Goal: Task Accomplishment & Management: Manage account settings

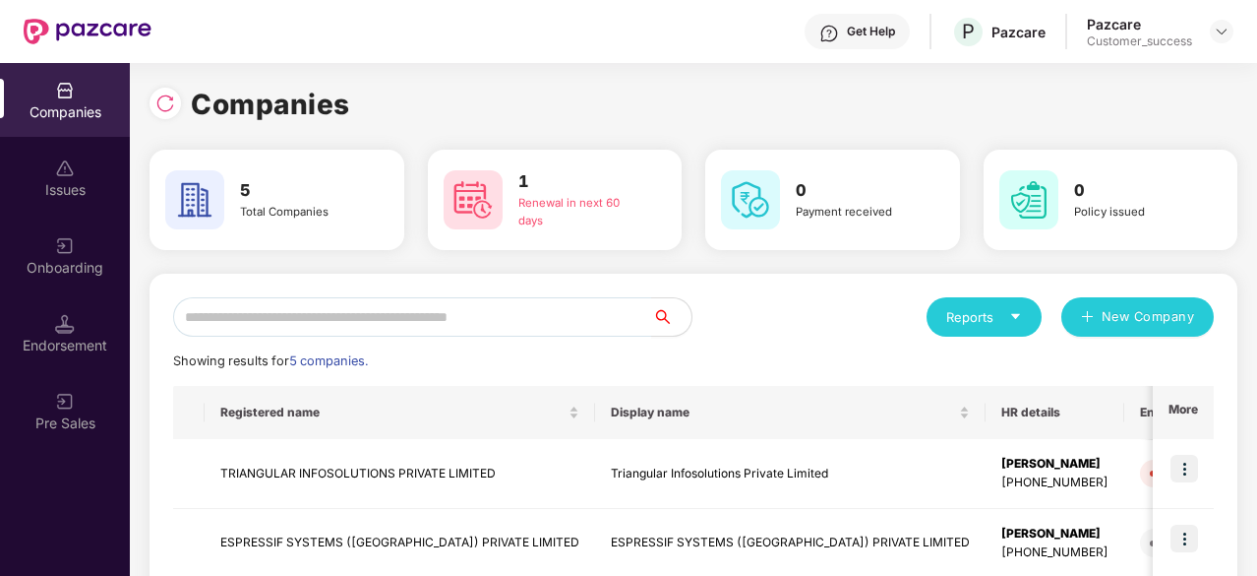
scroll to position [281, 0]
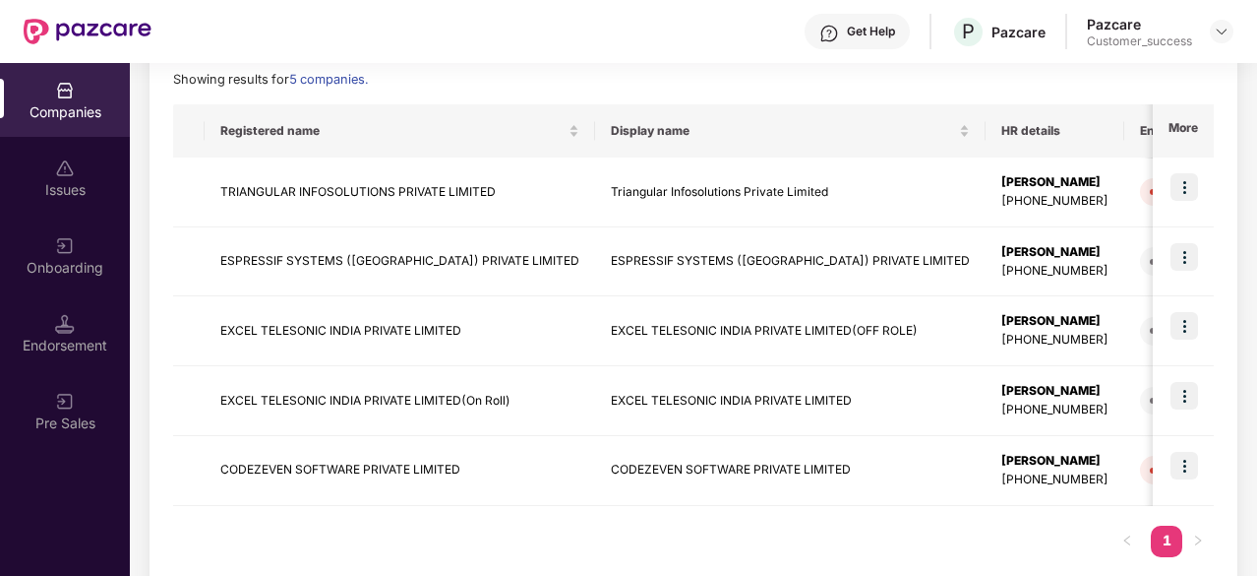
click at [1215, 32] on img at bounding box center [1222, 32] width 16 height 16
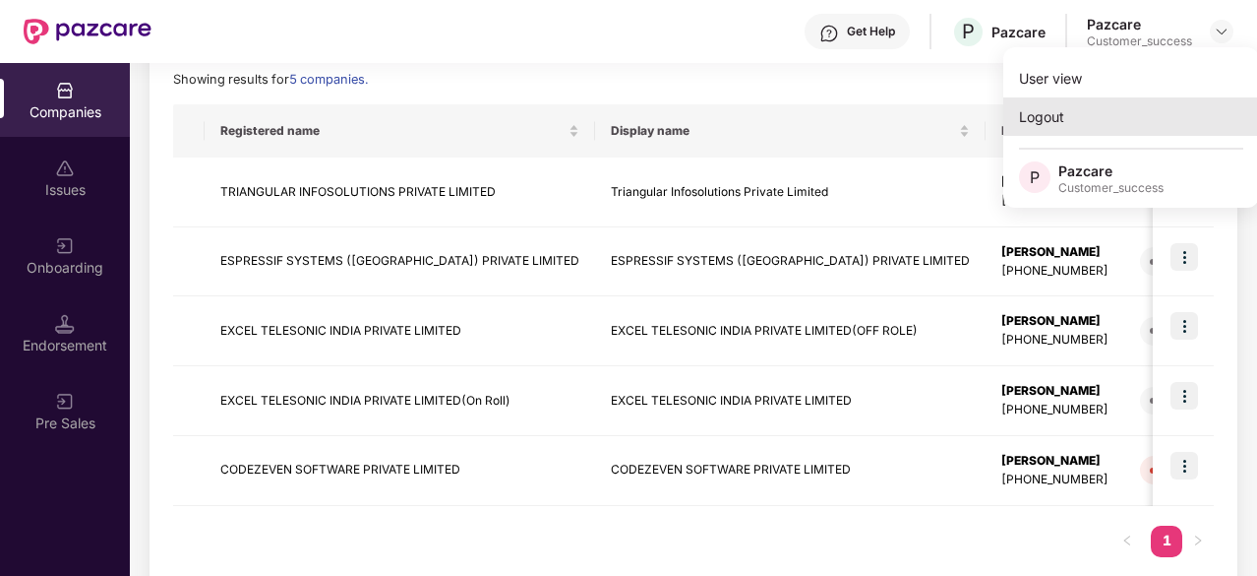
click at [1068, 119] on div "Logout" at bounding box center [1132, 116] width 256 height 38
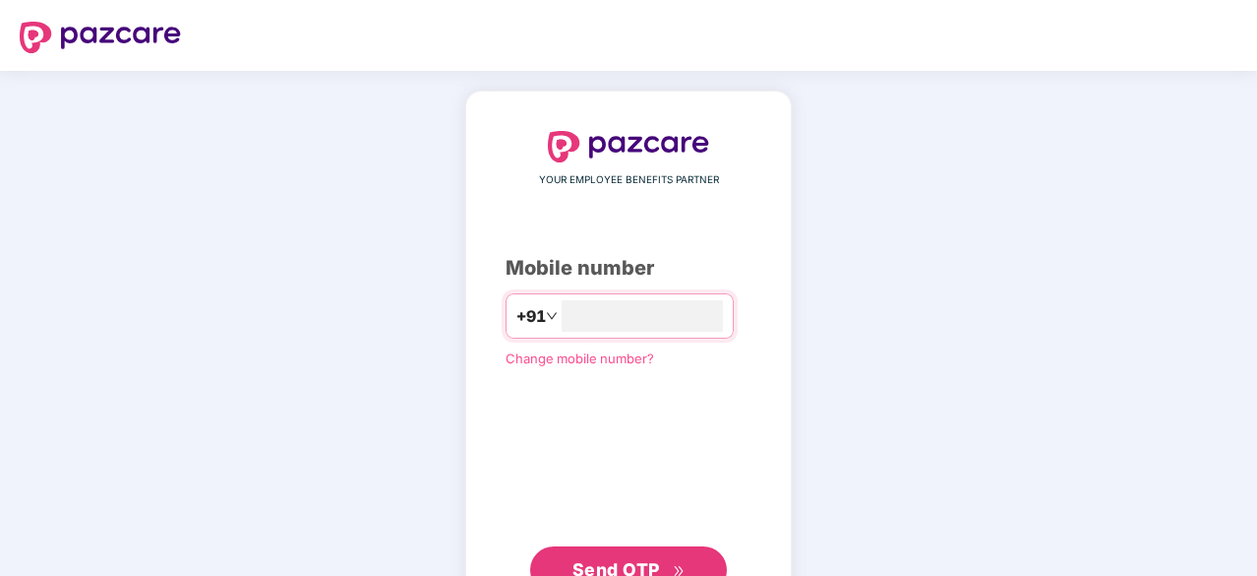
type input "**********"
click at [646, 553] on button "Send OTP" at bounding box center [628, 567] width 197 height 47
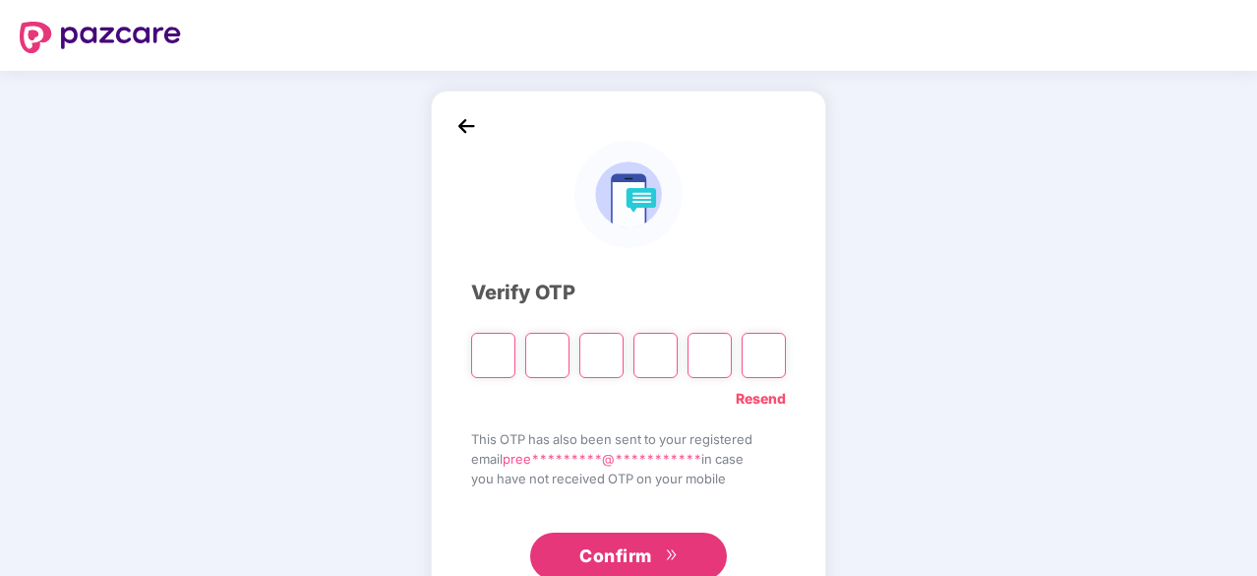
type input "*"
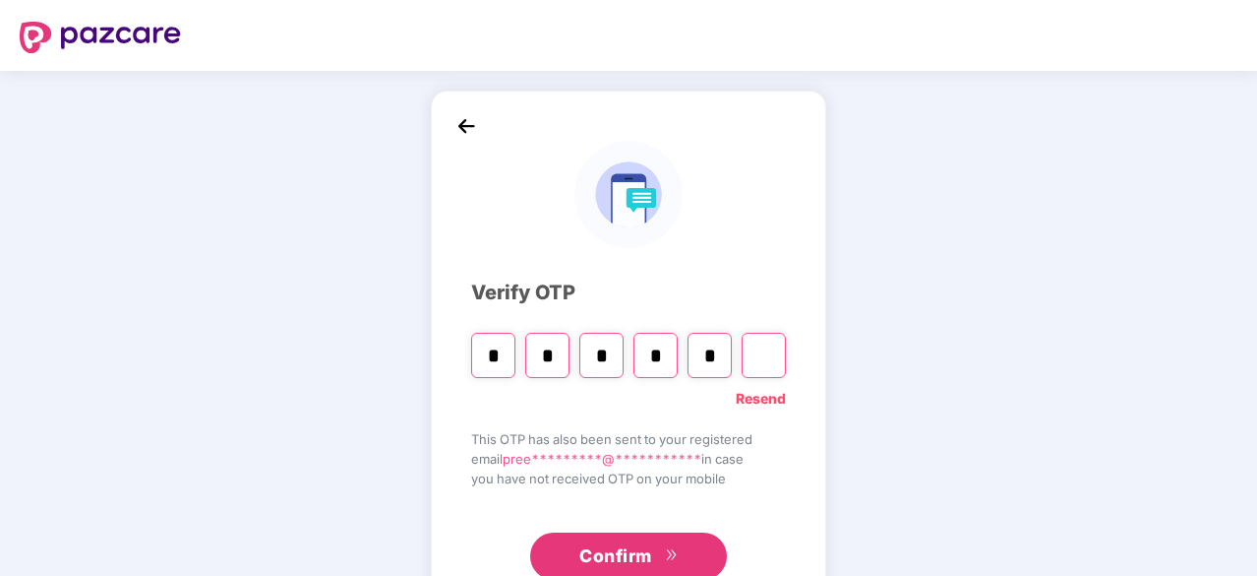
type input "*"
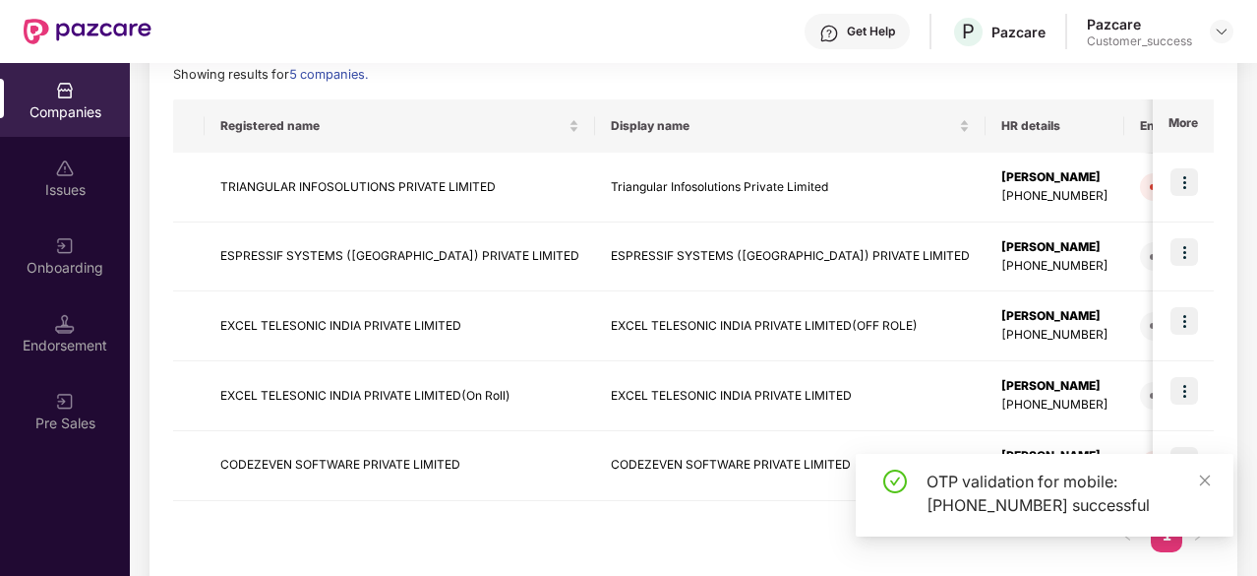
scroll to position [319, 0]
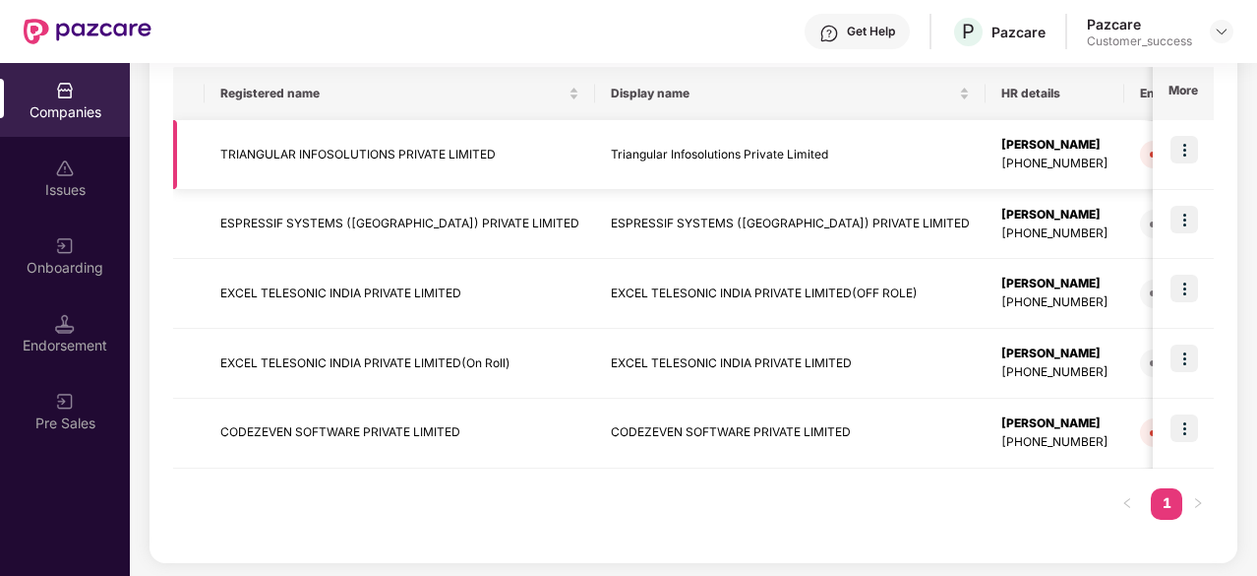
click at [449, 145] on td "TRIANGULAR INFOSOLUTIONS PRIVATE LIMITED" at bounding box center [400, 155] width 391 height 70
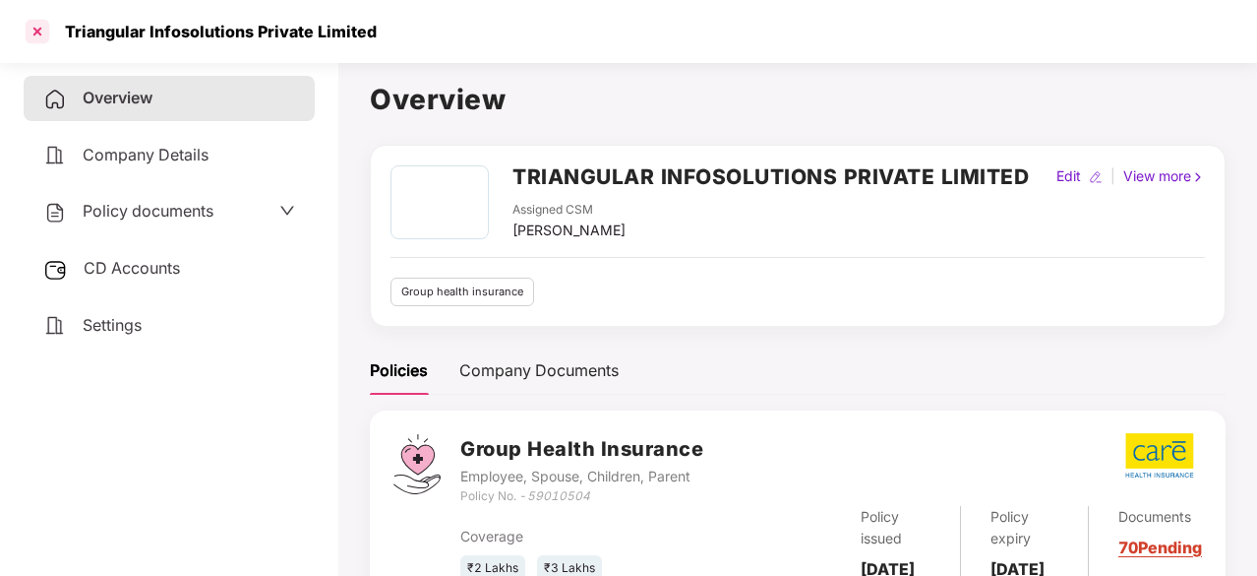
click at [33, 32] on div at bounding box center [37, 31] width 31 height 31
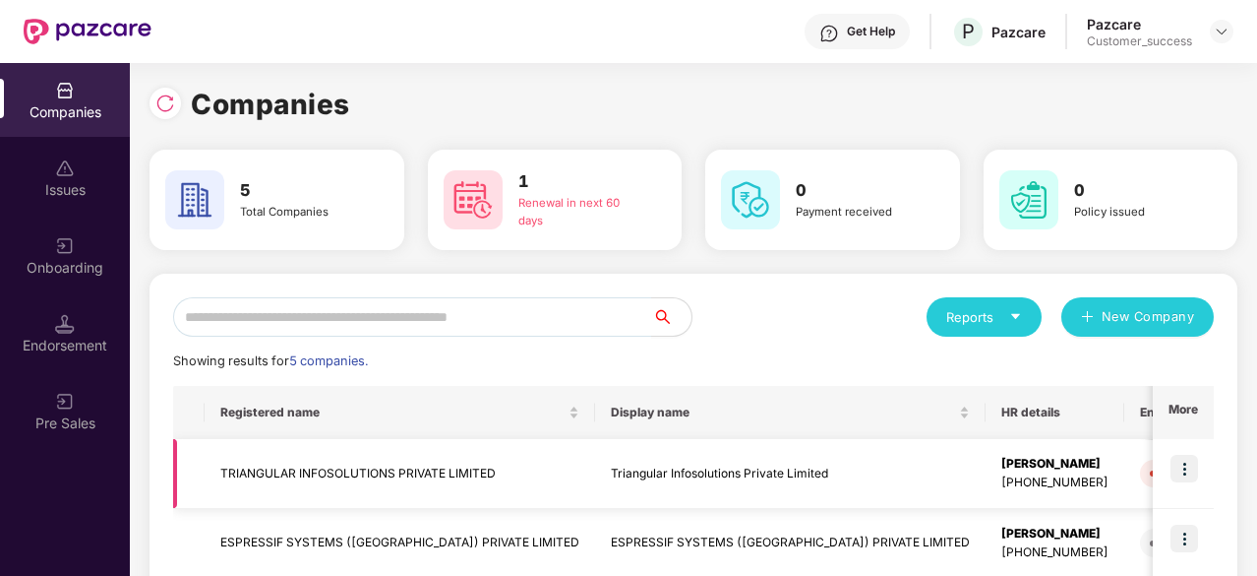
click at [1176, 483] on td at bounding box center [1183, 474] width 61 height 70
click at [1186, 463] on img at bounding box center [1185, 469] width 28 height 28
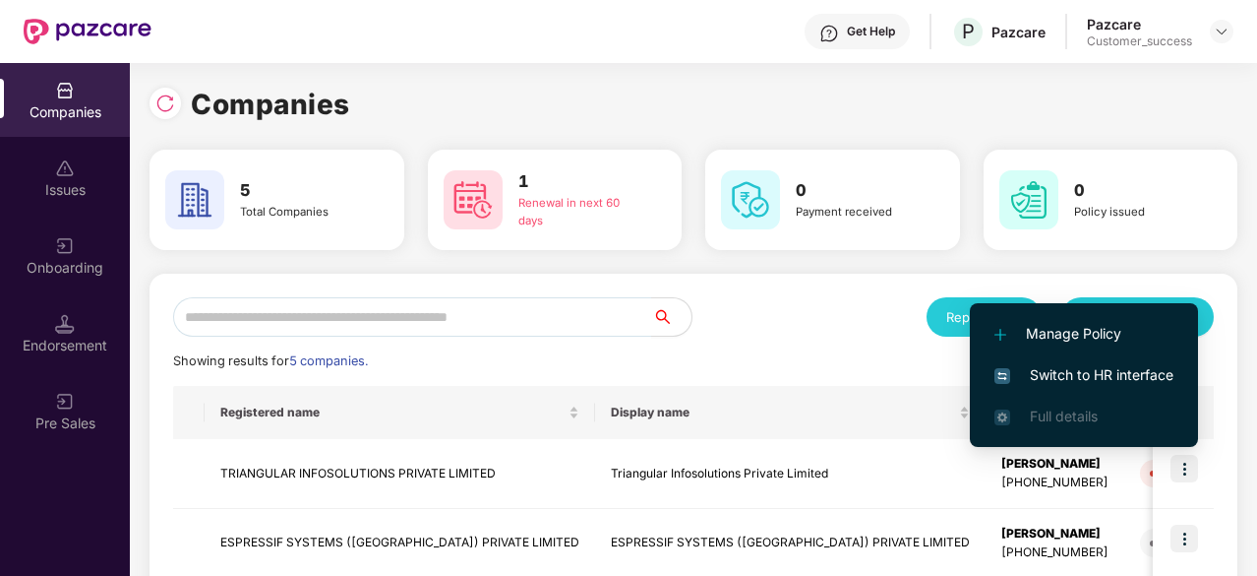
click at [1120, 360] on li "Switch to HR interface" at bounding box center [1084, 374] width 228 height 41
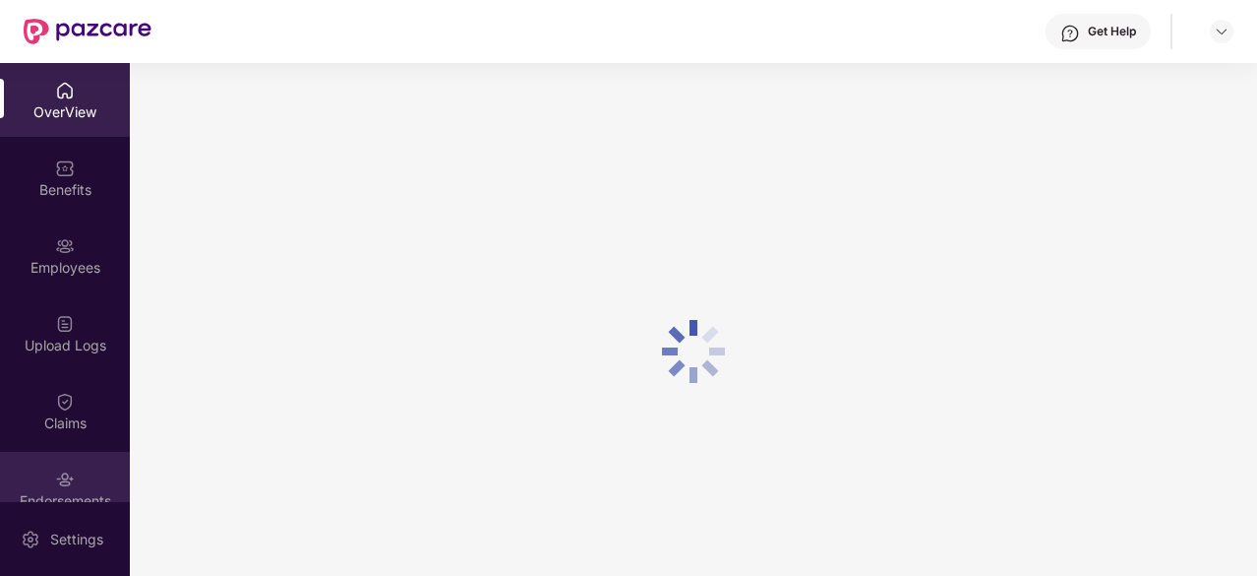
click at [71, 469] on div "Endorsements" at bounding box center [65, 489] width 130 height 74
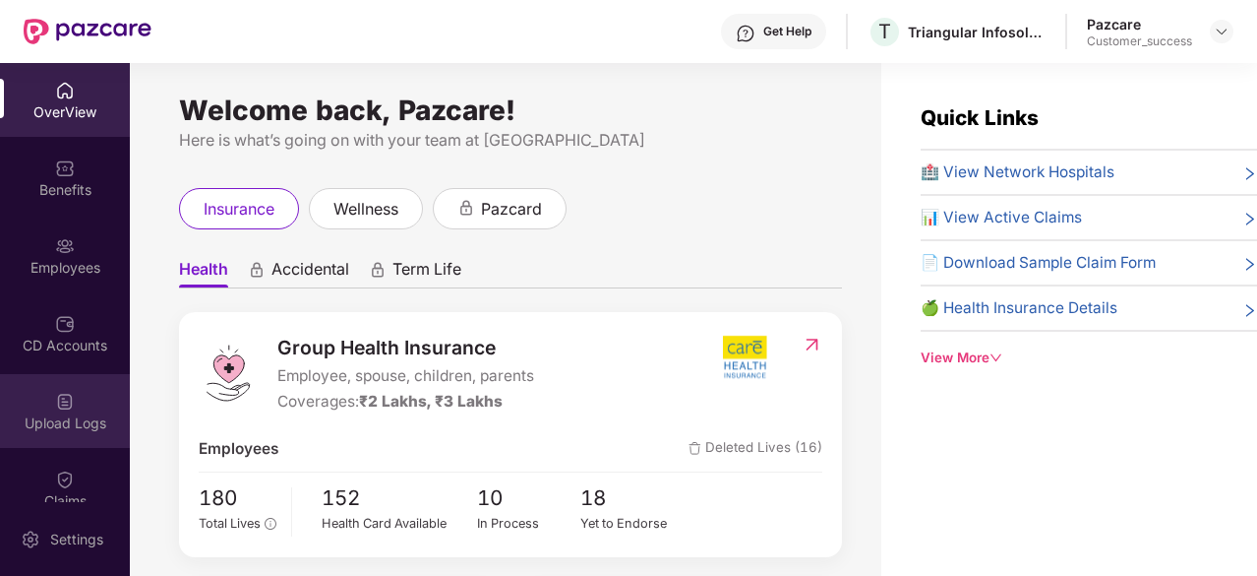
scroll to position [182, 0]
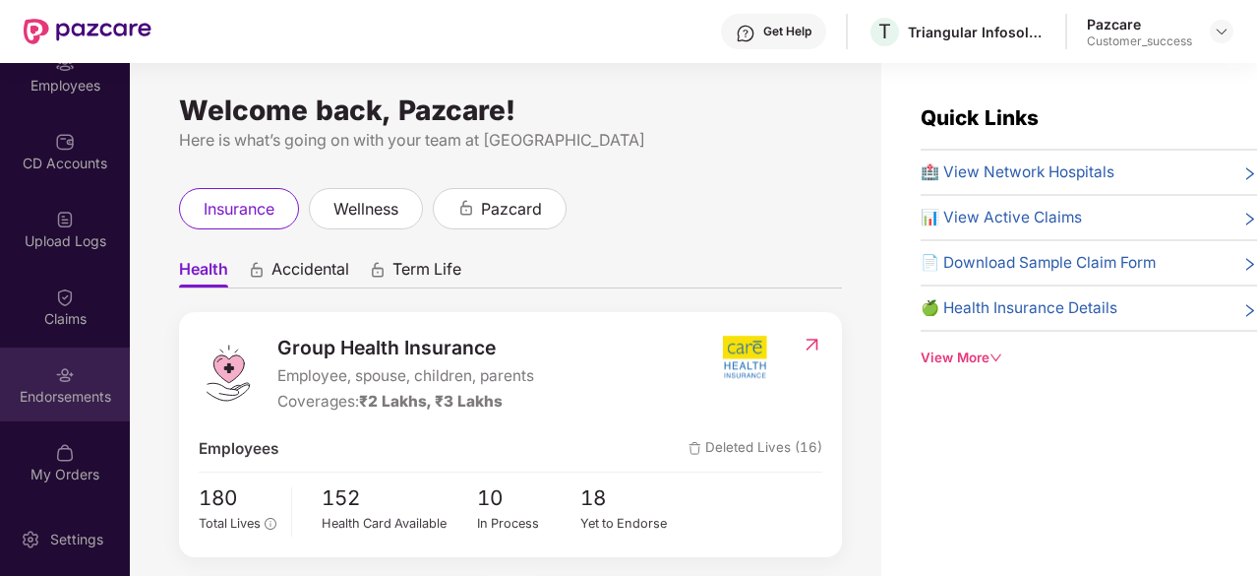
click at [31, 387] on div "Endorsements" at bounding box center [65, 397] width 130 height 20
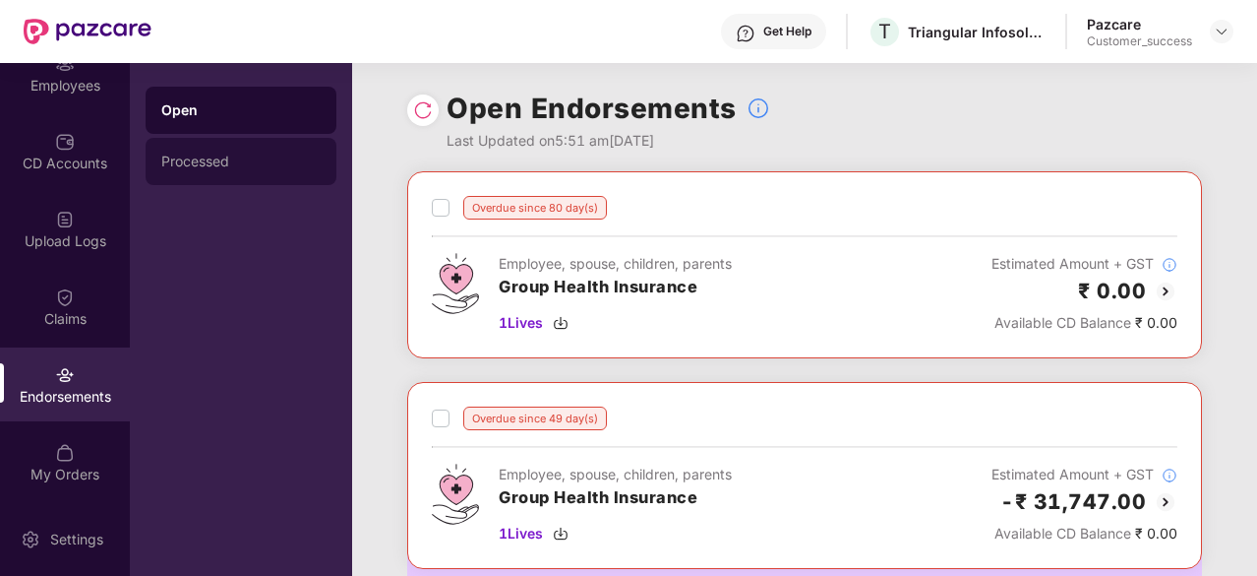
click at [235, 164] on div "Processed" at bounding box center [240, 161] width 159 height 16
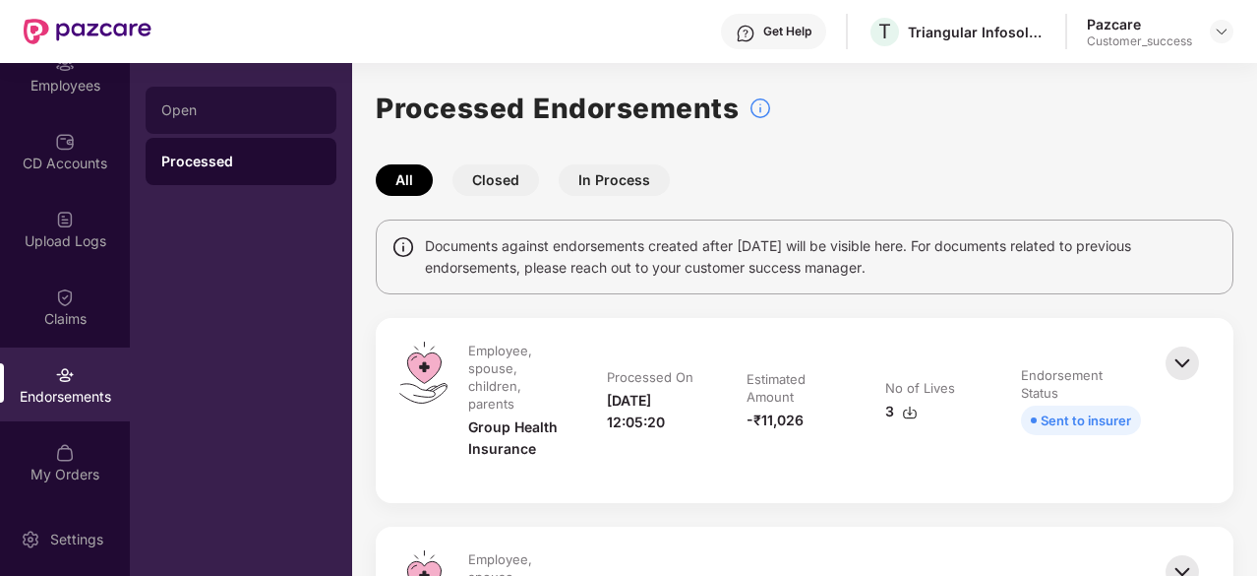
click at [187, 99] on div "Open" at bounding box center [241, 110] width 191 height 47
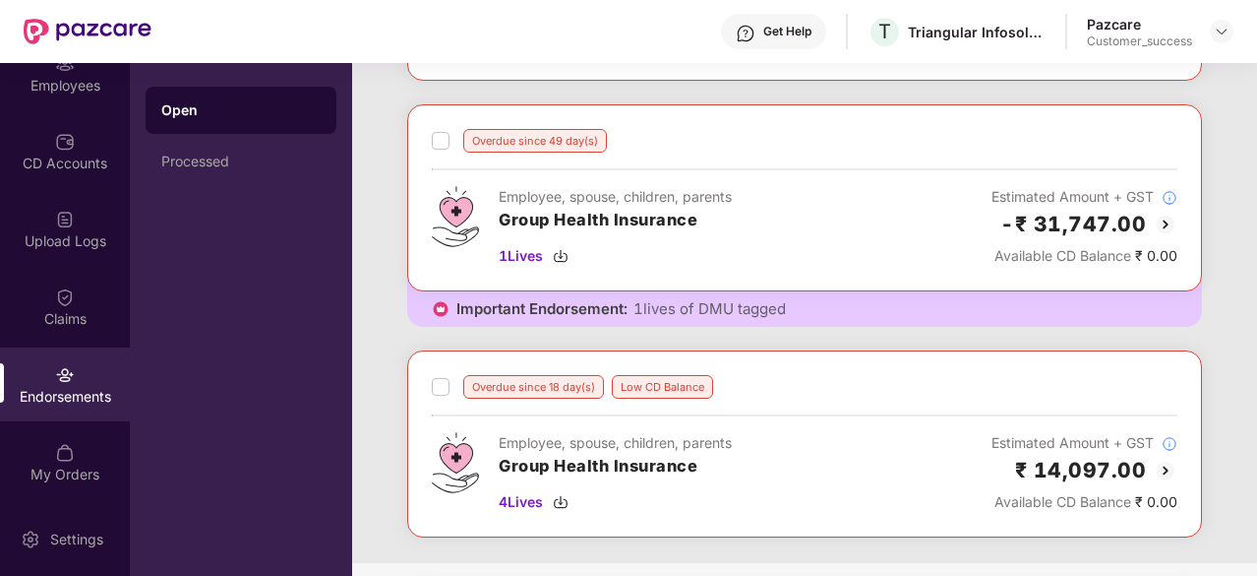
scroll to position [273, 0]
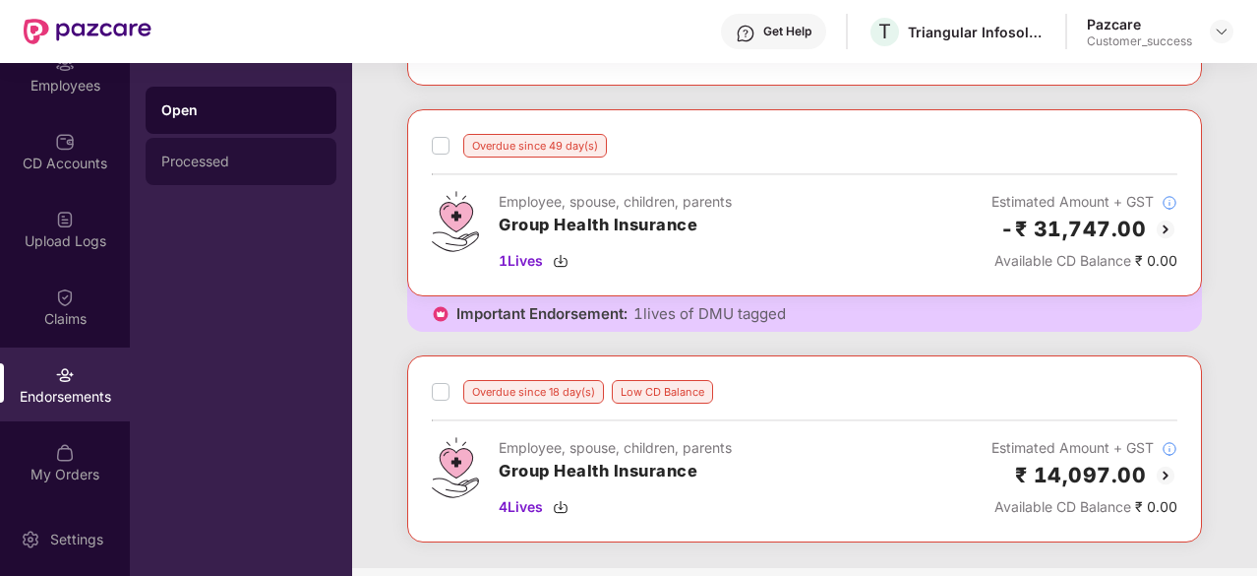
click at [183, 164] on div "Processed" at bounding box center [240, 161] width 159 height 16
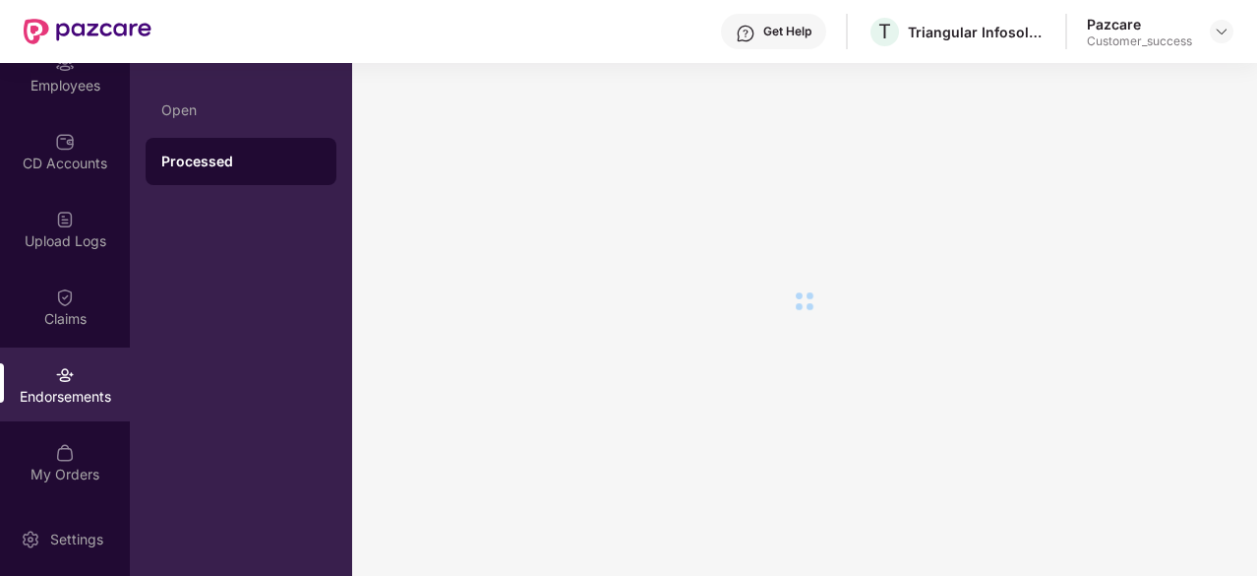
scroll to position [0, 0]
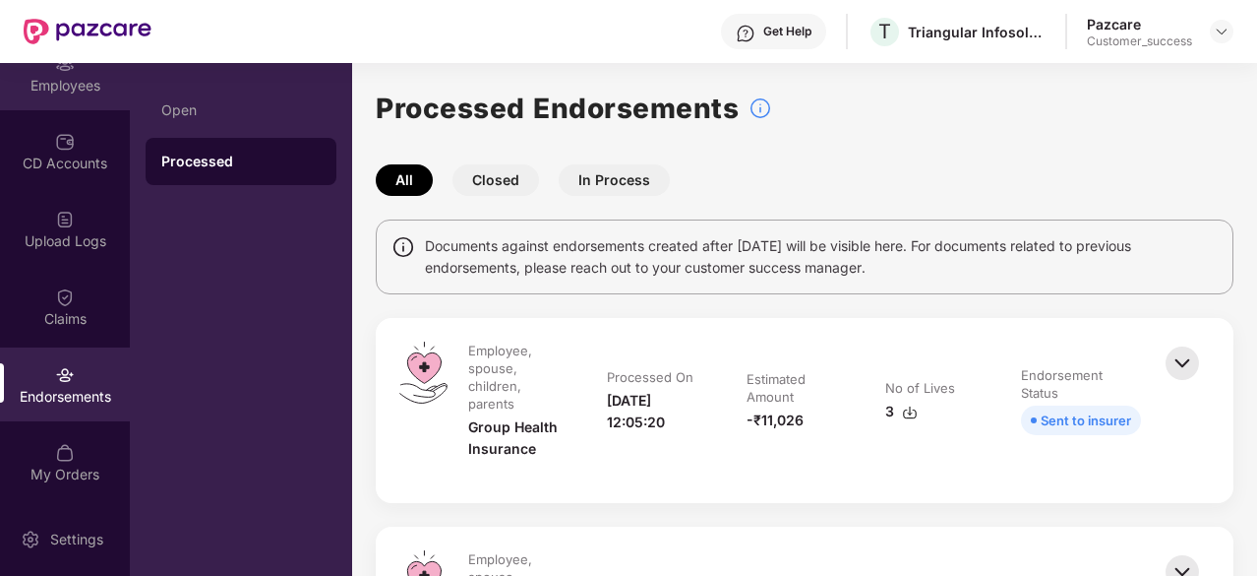
click at [53, 79] on div "Employees" at bounding box center [65, 86] width 130 height 20
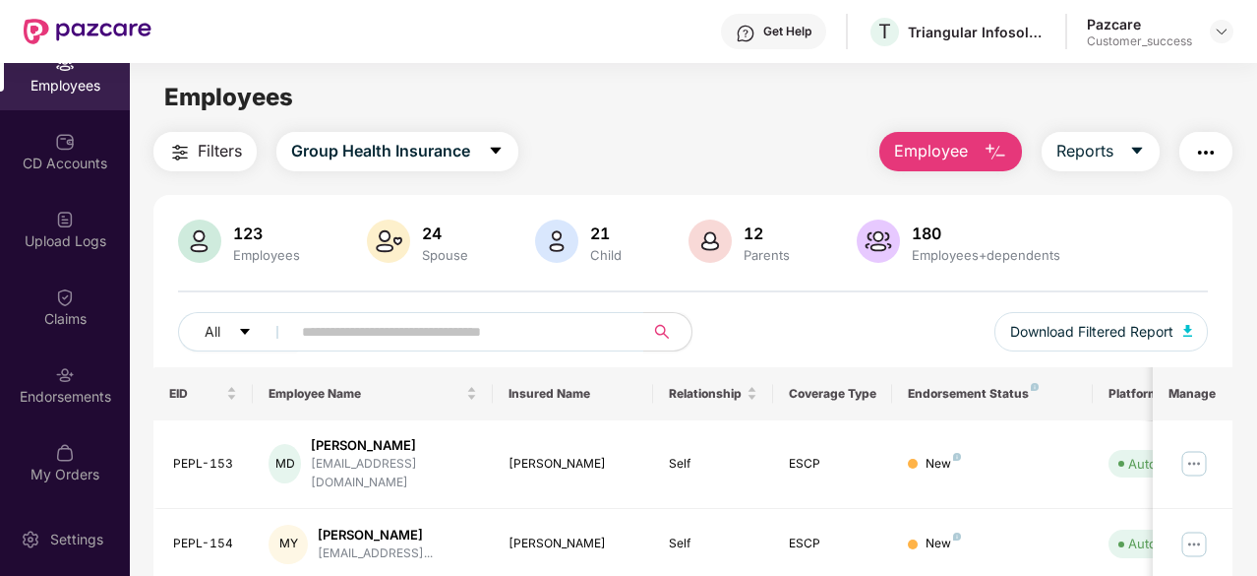
click at [1004, 151] on img "button" at bounding box center [996, 153] width 24 height 24
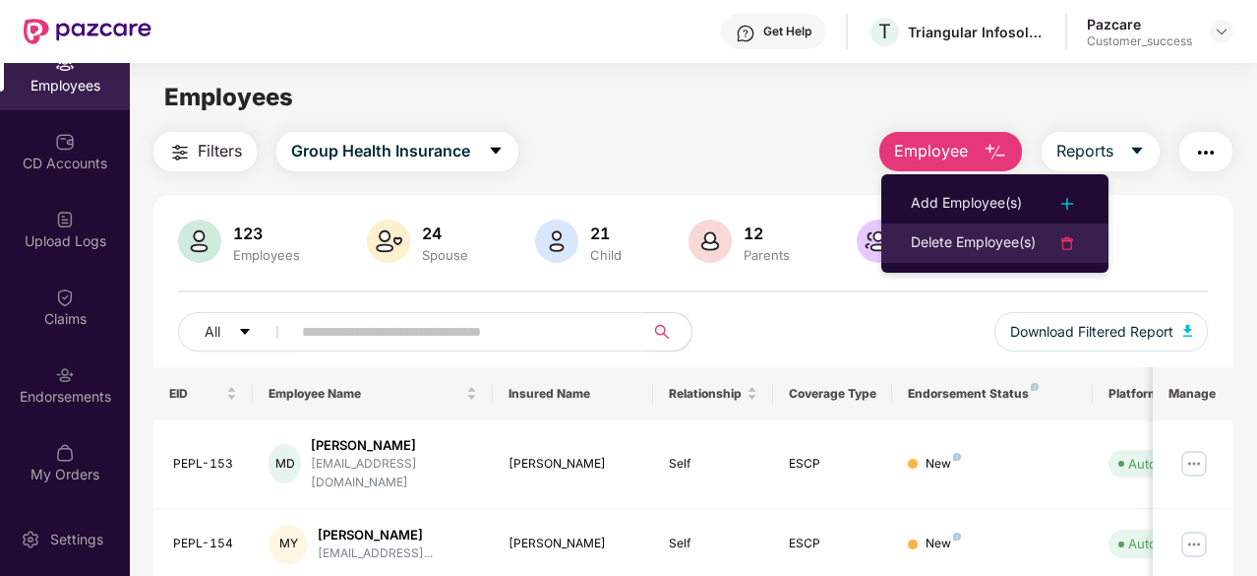
click at [1000, 233] on div "Delete Employee(s)" at bounding box center [973, 243] width 125 height 24
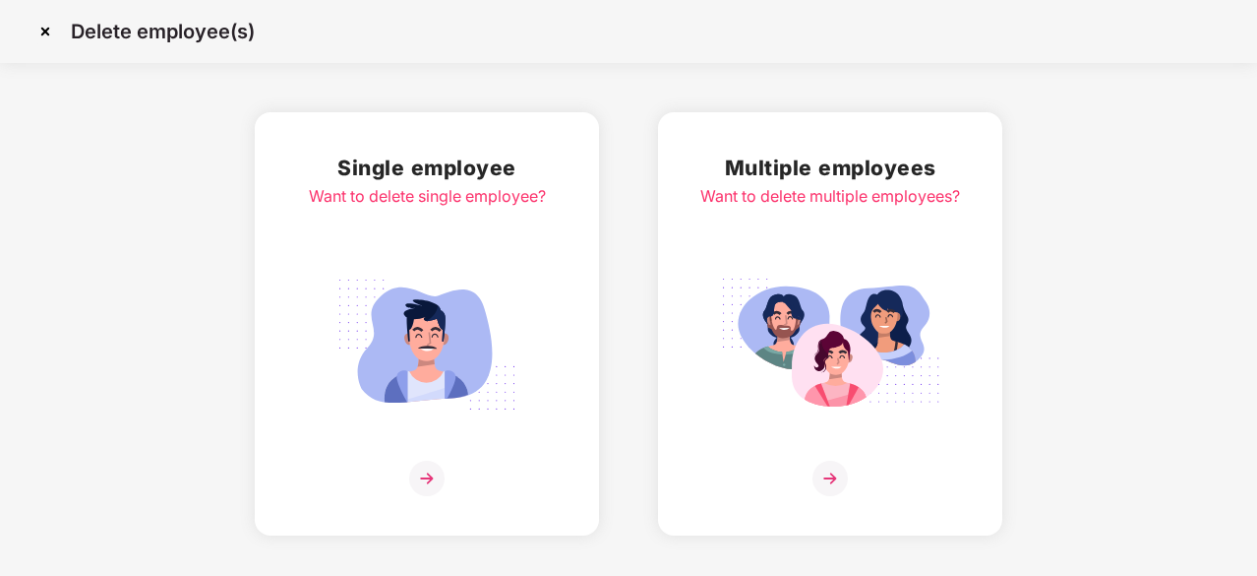
click at [429, 391] on img at bounding box center [427, 344] width 220 height 153
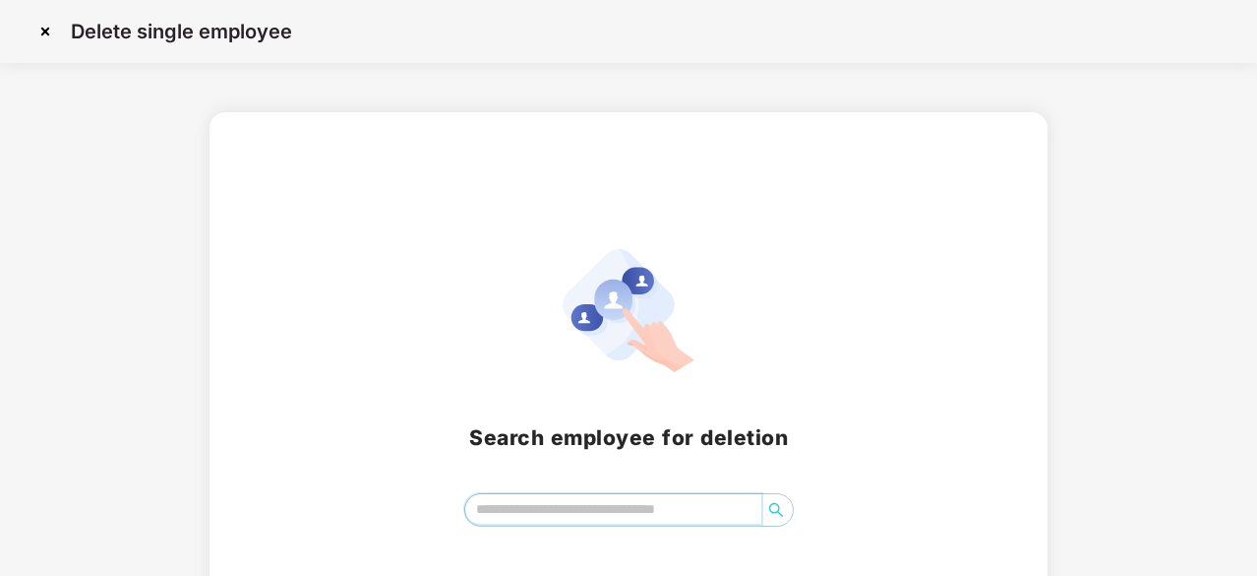
click at [642, 511] on input "search" at bounding box center [613, 509] width 296 height 30
paste input "*******"
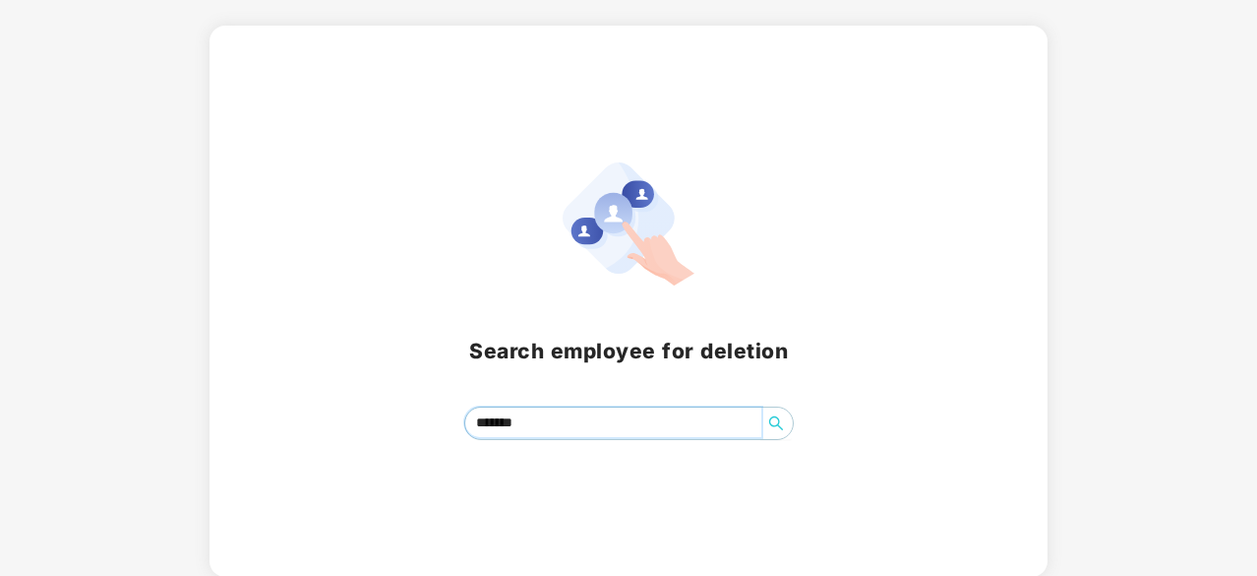
type input "*******"
click at [569, 415] on input "*******" at bounding box center [613, 422] width 296 height 30
click at [778, 415] on icon "search" at bounding box center [776, 423] width 16 height 16
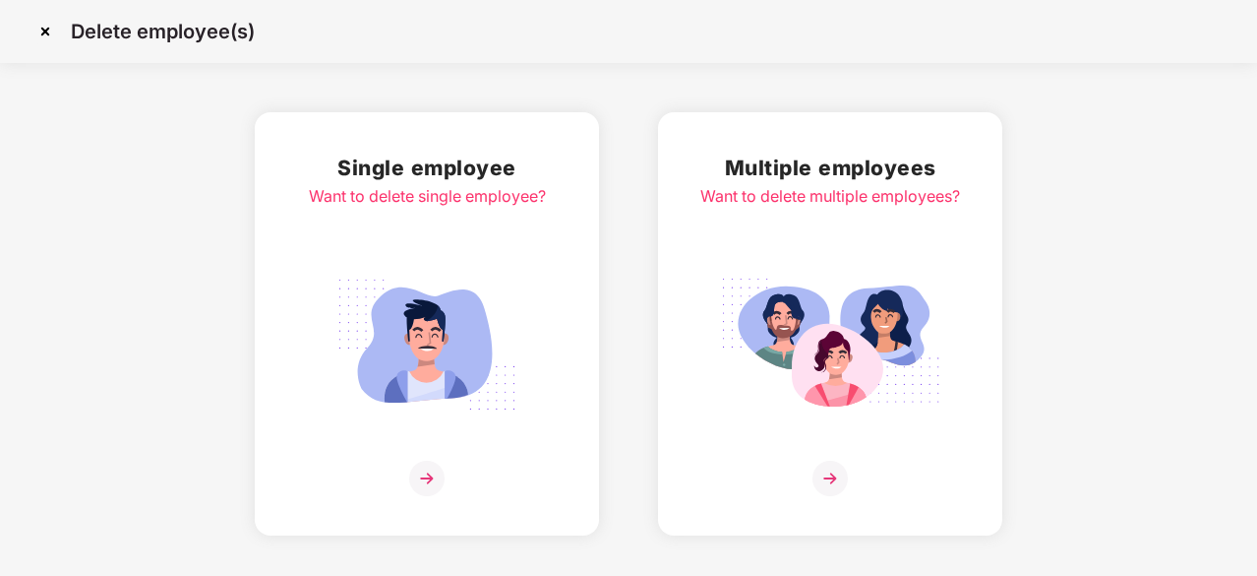
click at [821, 478] on img at bounding box center [830, 477] width 35 height 35
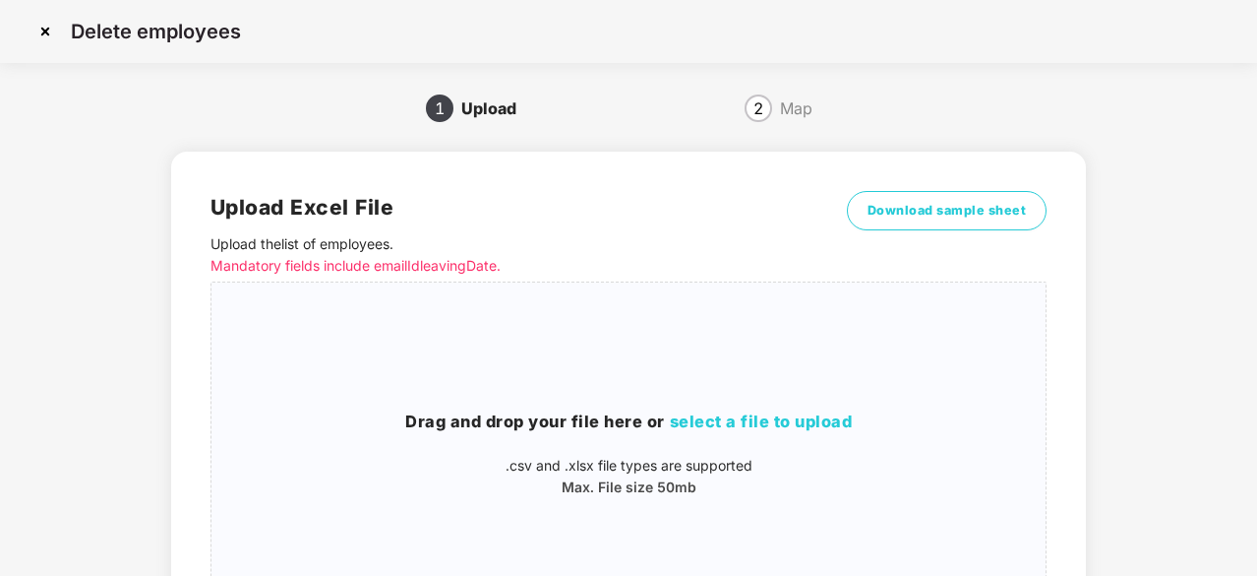
click at [46, 29] on img at bounding box center [45, 31] width 31 height 31
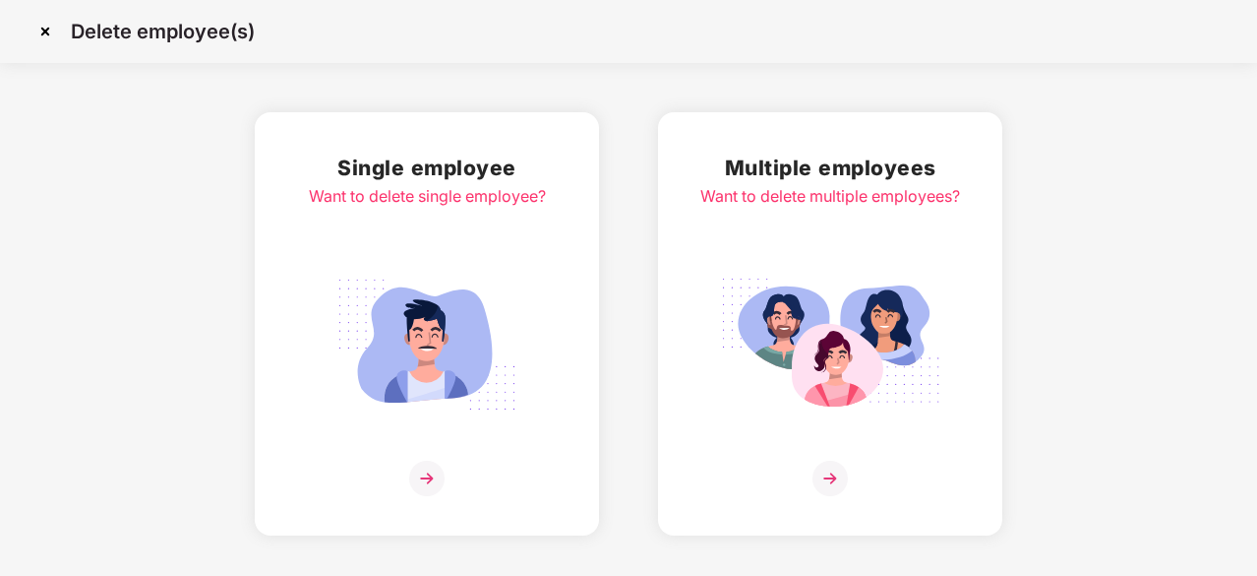
click at [425, 474] on img at bounding box center [426, 477] width 35 height 35
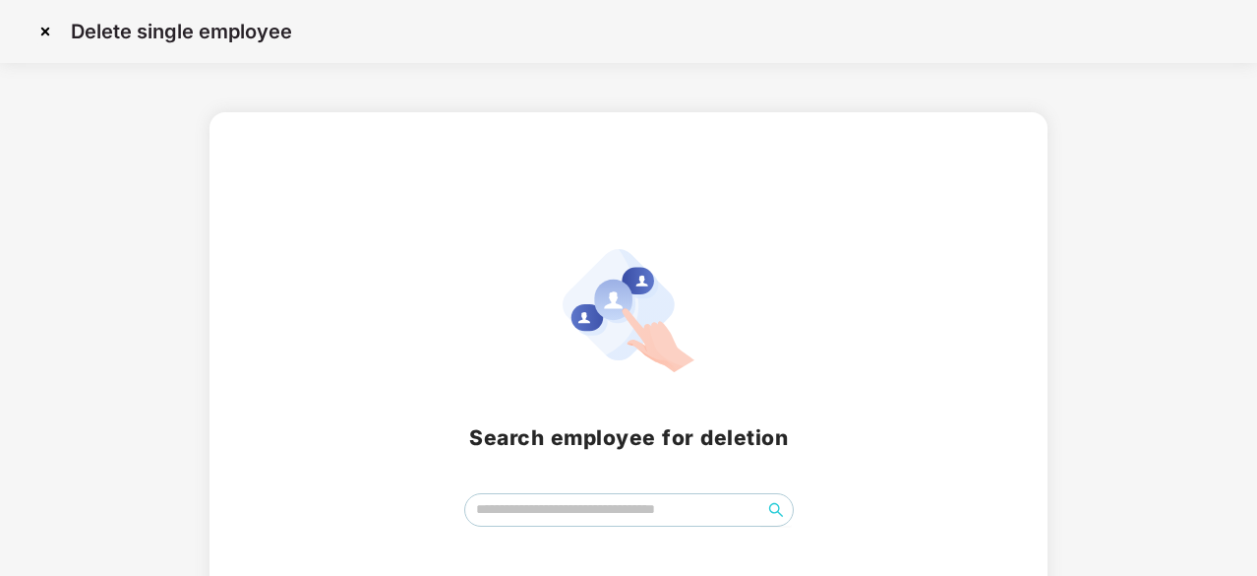
click at [553, 526] on div "Search employee for deletion" at bounding box center [629, 387] width 838 height 551
click at [577, 509] on input "search" at bounding box center [613, 509] width 296 height 30
paste input "*******"
type input "*******"
click at [773, 511] on icon "search" at bounding box center [776, 510] width 16 height 16
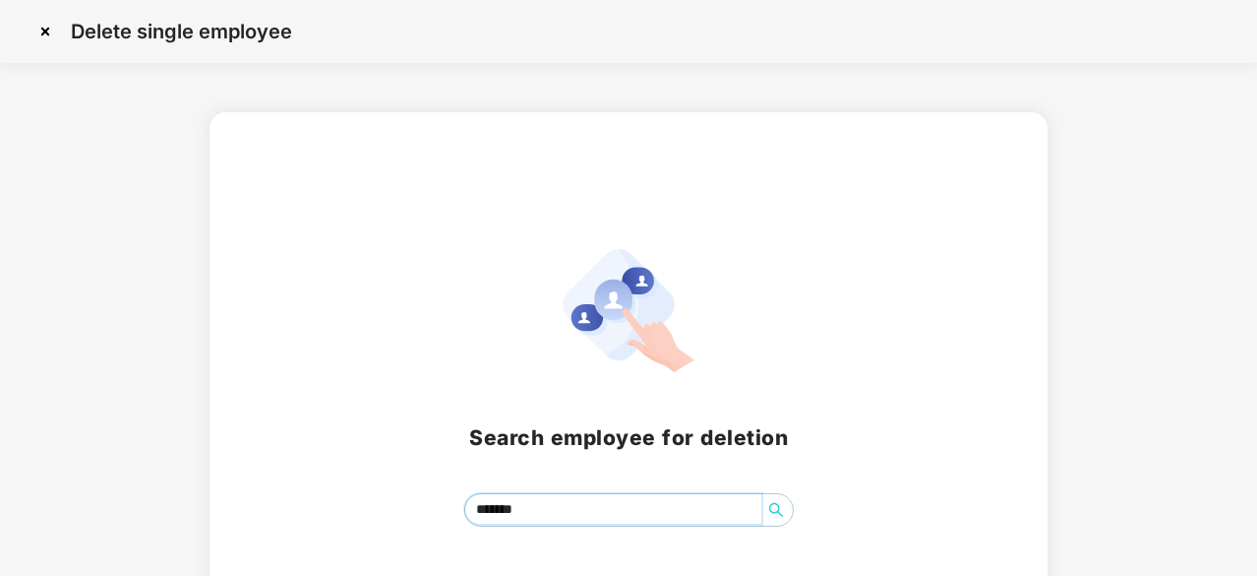
scroll to position [87, 0]
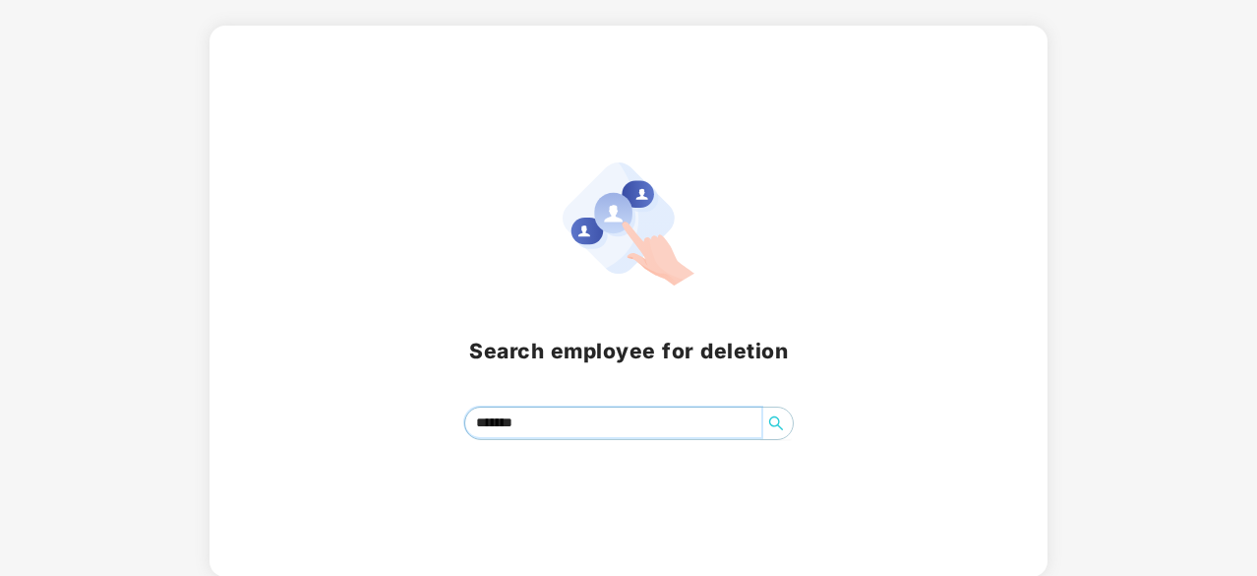
click at [777, 426] on icon "search" at bounding box center [776, 423] width 16 height 16
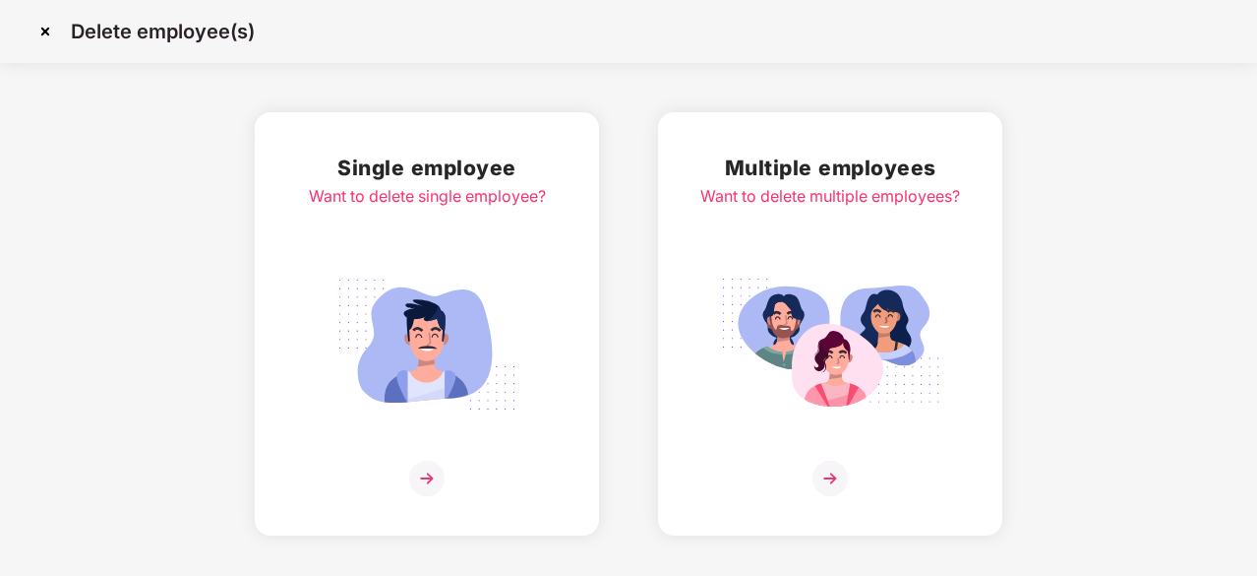
scroll to position [0, 0]
click at [826, 465] on img at bounding box center [830, 477] width 35 height 35
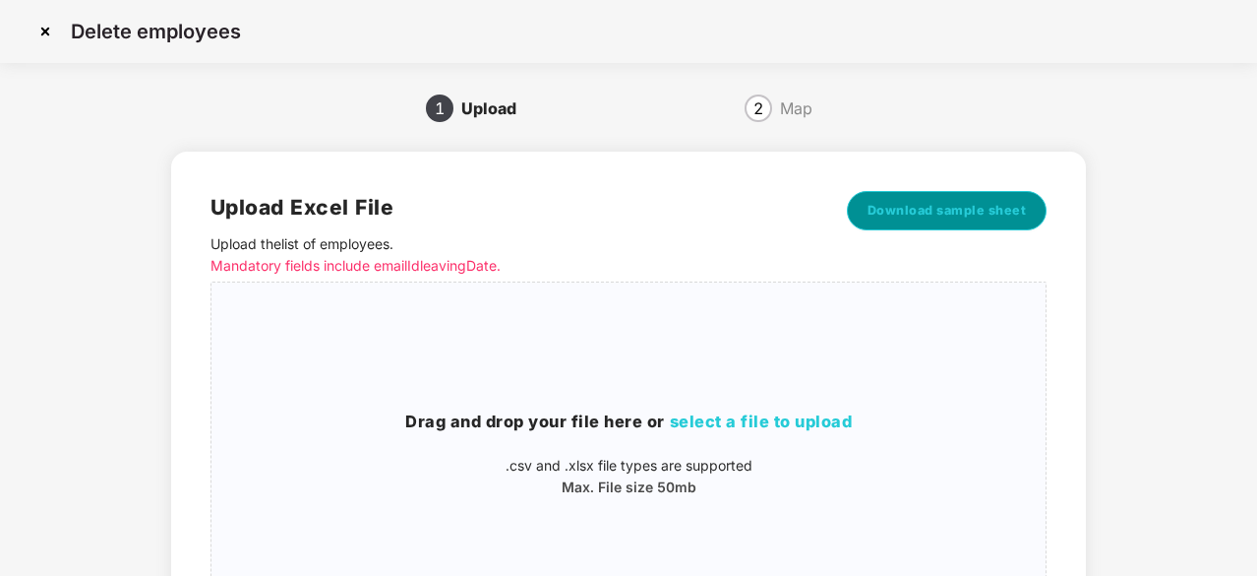
click at [972, 227] on button "Download sample sheet" at bounding box center [947, 210] width 201 height 39
click at [49, 34] on img at bounding box center [45, 31] width 31 height 31
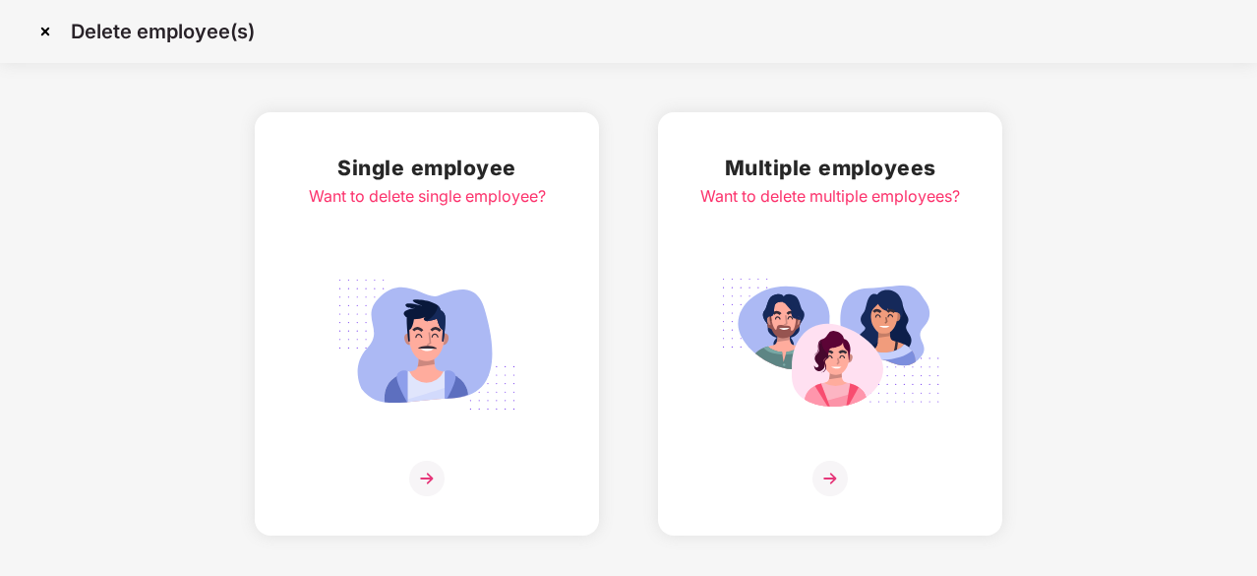
click at [49, 34] on img at bounding box center [45, 31] width 31 height 31
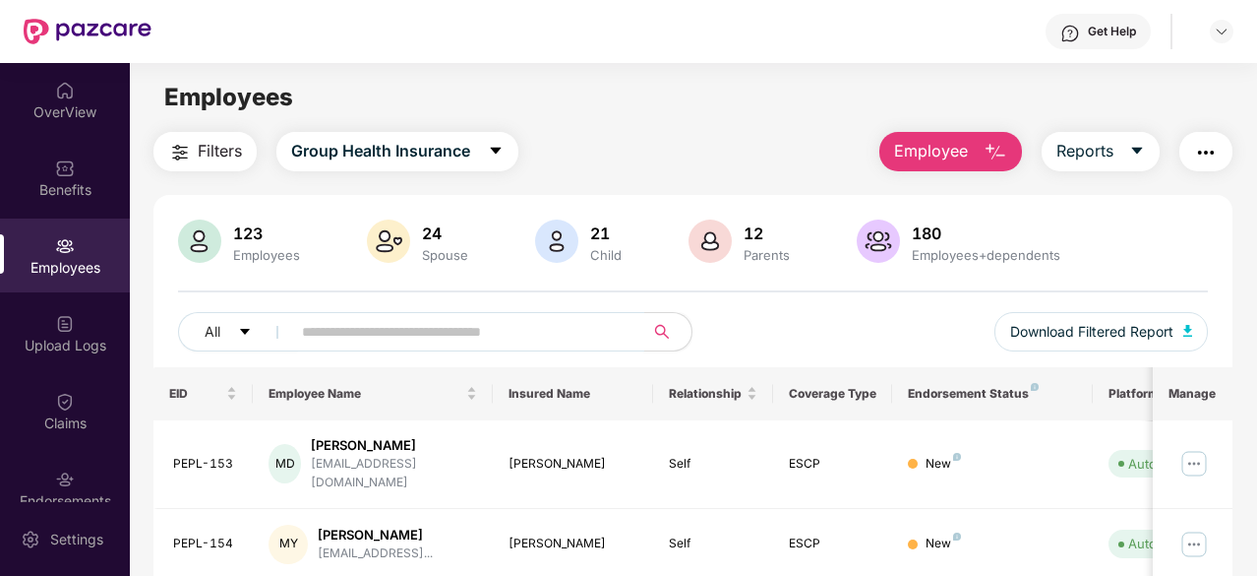
click at [362, 332] on input "text" at bounding box center [460, 332] width 316 height 30
paste input "*******"
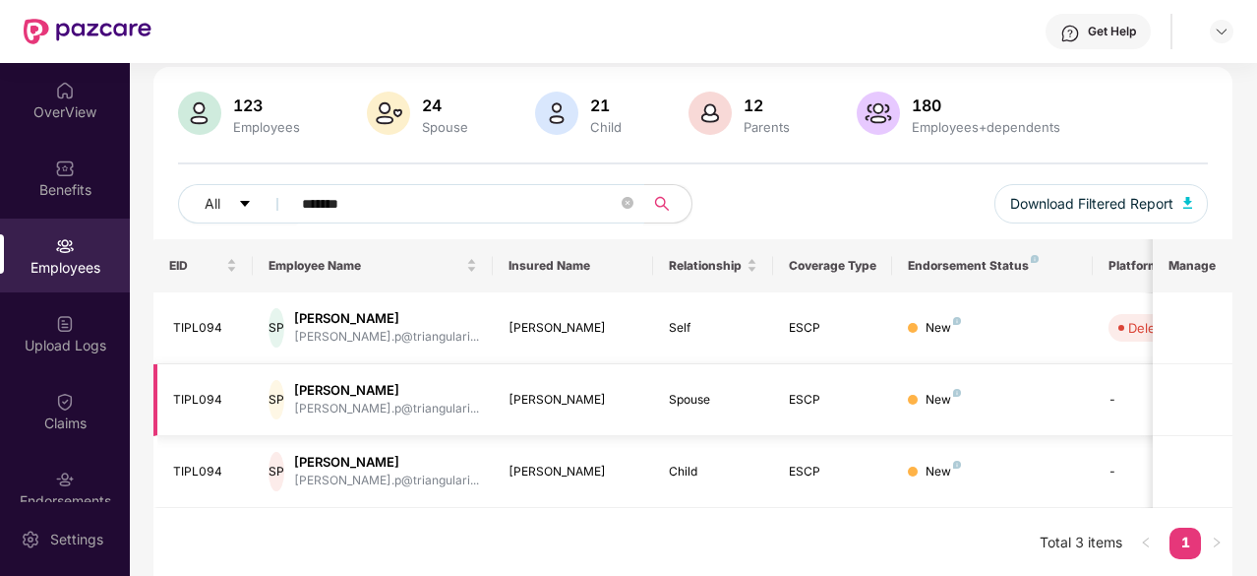
scroll to position [0, 197]
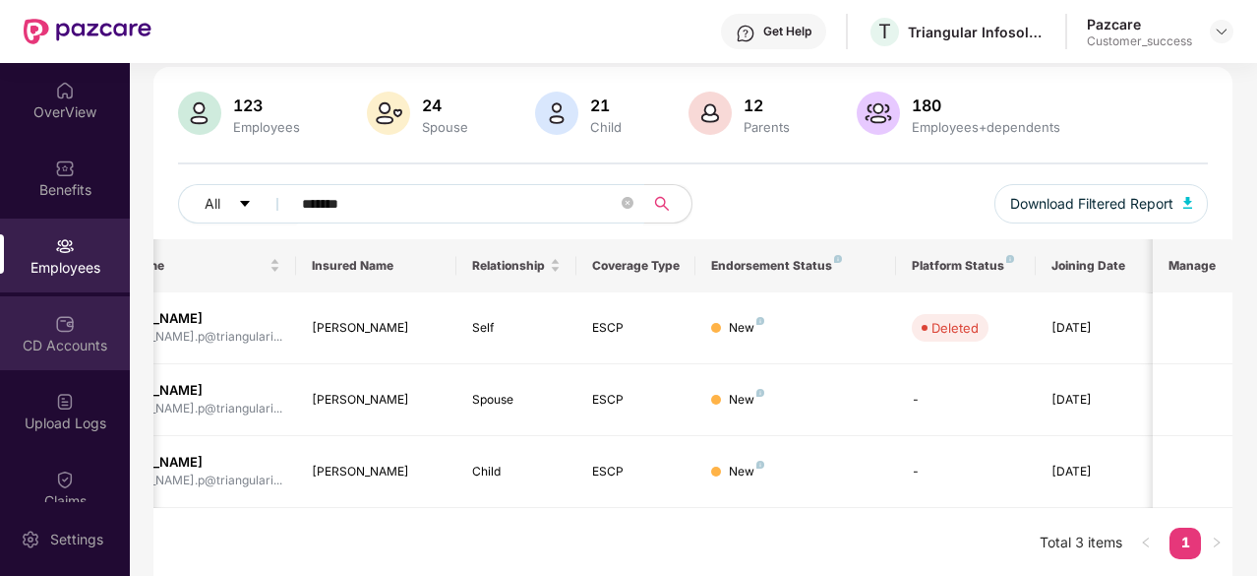
type input "*******"
click at [59, 350] on div "CD Accounts" at bounding box center [65, 345] width 130 height 20
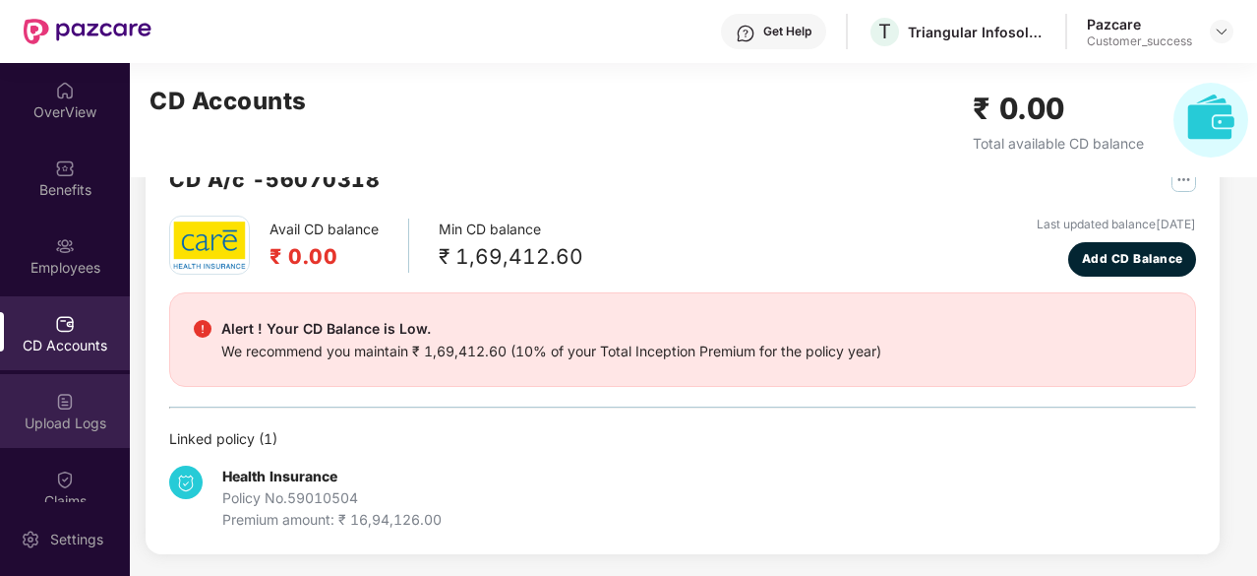
scroll to position [182, 0]
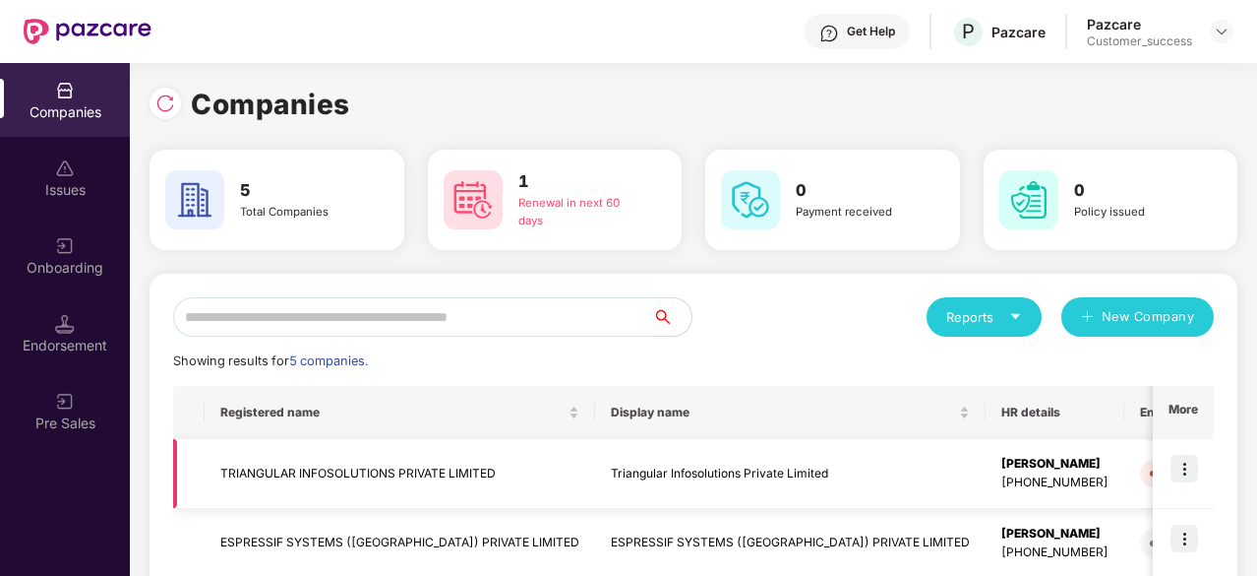
click at [307, 471] on td "TRIANGULAR INFOSOLUTIONS PRIVATE LIMITED" at bounding box center [400, 474] width 391 height 70
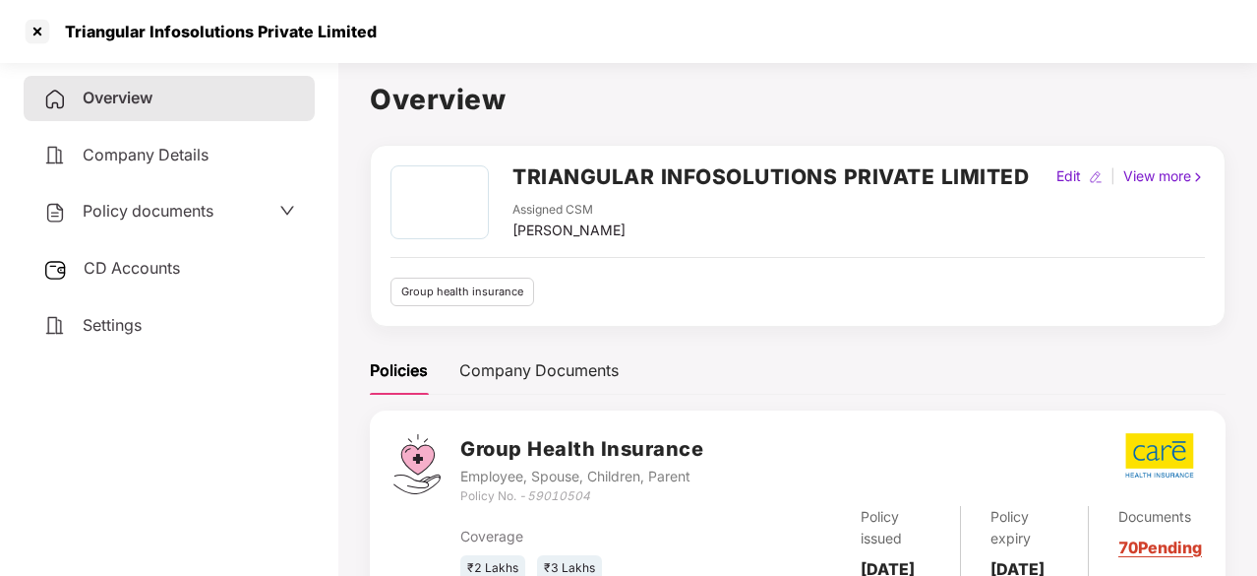
click at [169, 211] on span "Policy documents" at bounding box center [148, 211] width 131 height 20
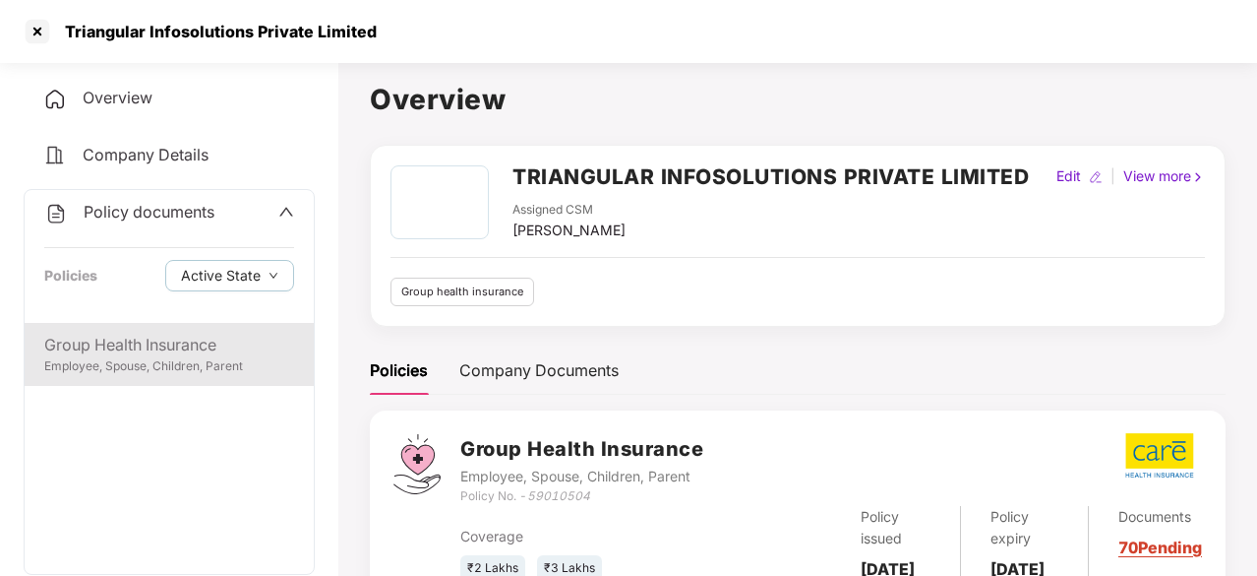
click at [129, 329] on div "Group Health Insurance Employee, Spouse, Children, Parent" at bounding box center [169, 354] width 289 height 63
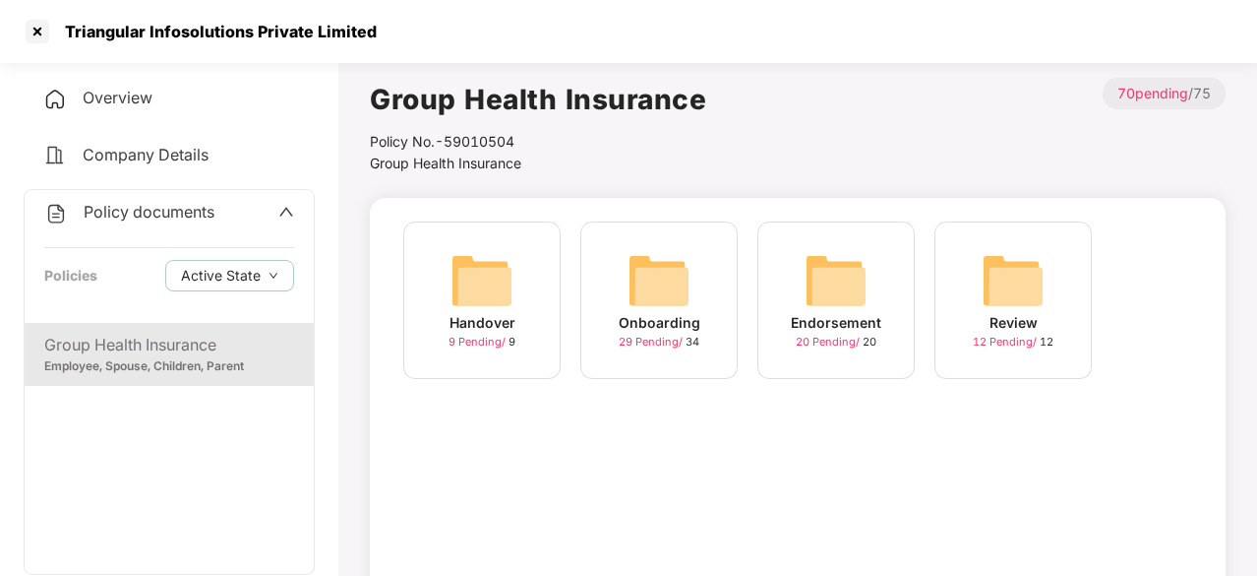
click at [847, 306] on img at bounding box center [836, 280] width 63 height 63
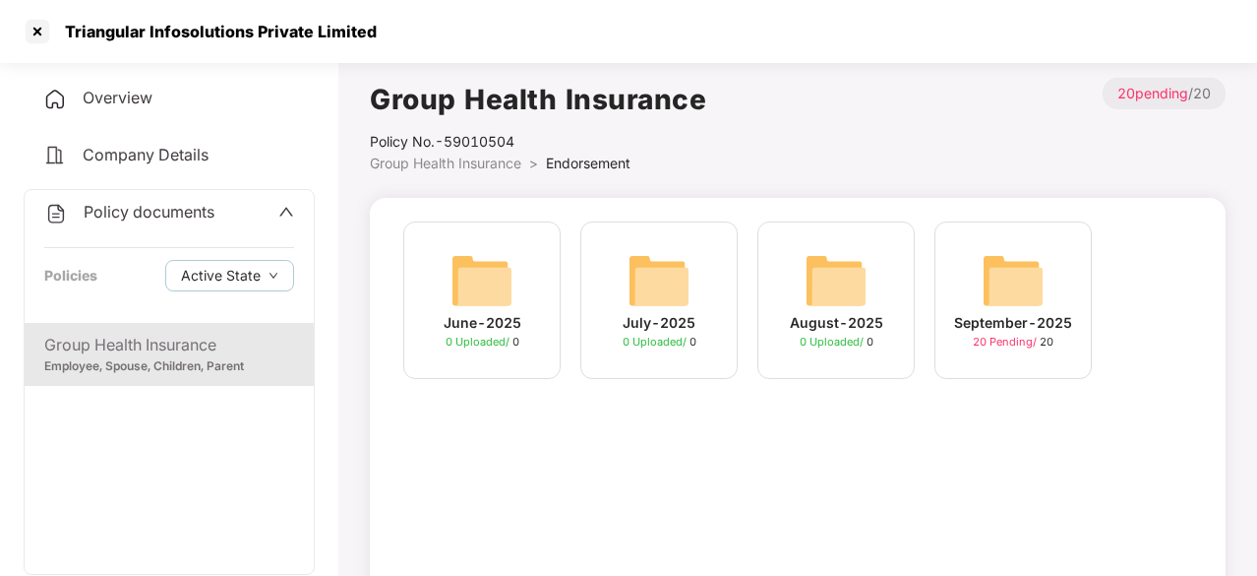
click at [994, 305] on img at bounding box center [1013, 280] width 63 height 63
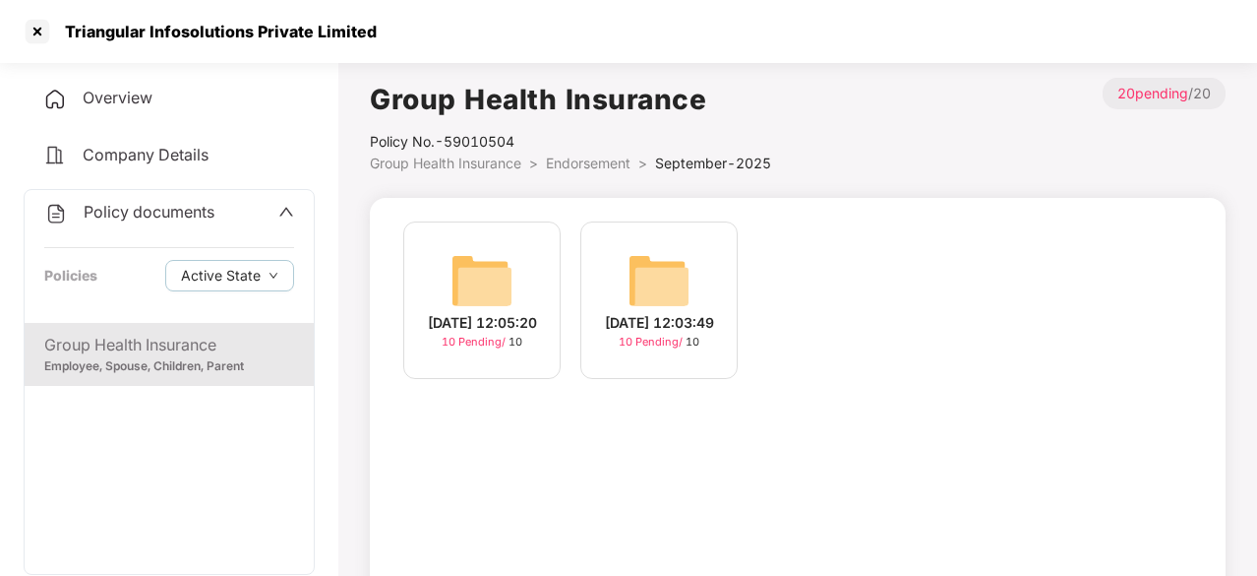
click at [676, 284] on img at bounding box center [659, 280] width 63 height 63
click at [488, 316] on div "[DATE] 12:05:20" at bounding box center [482, 323] width 109 height 22
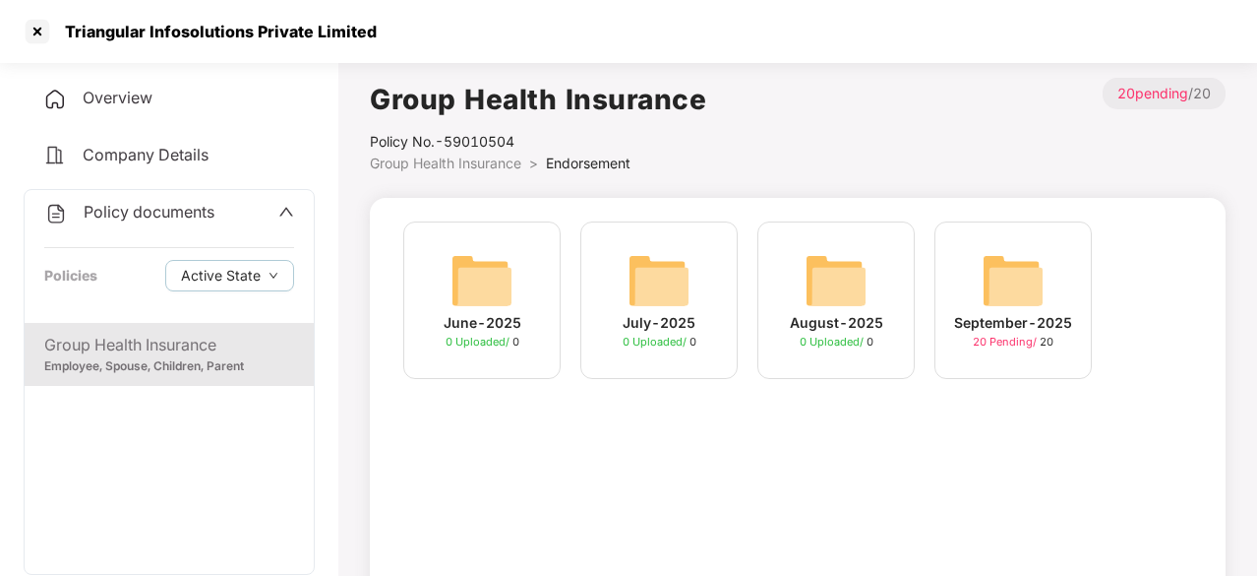
click at [834, 269] on img at bounding box center [836, 280] width 63 height 63
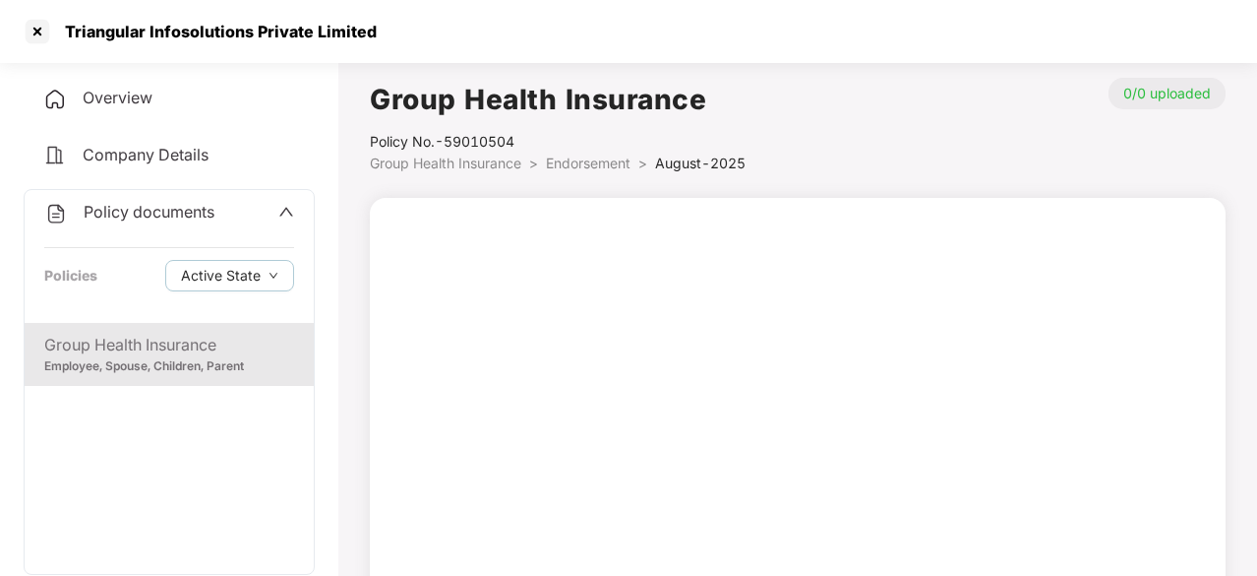
click at [169, 338] on div "Group Health Insurance" at bounding box center [169, 345] width 250 height 25
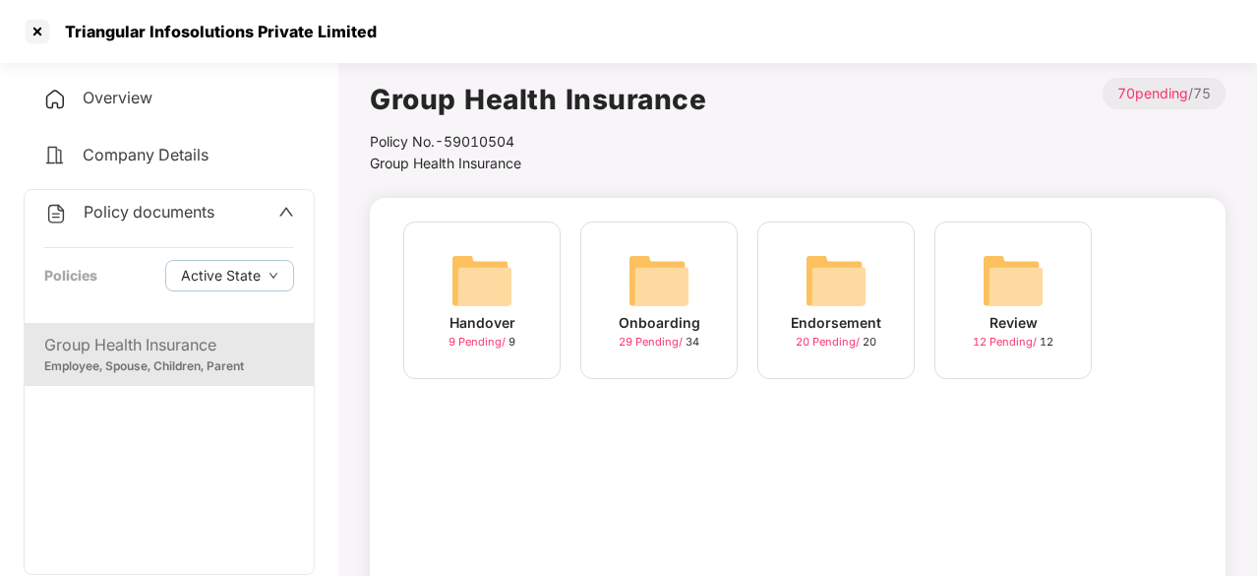
click at [836, 295] on img at bounding box center [836, 280] width 63 height 63
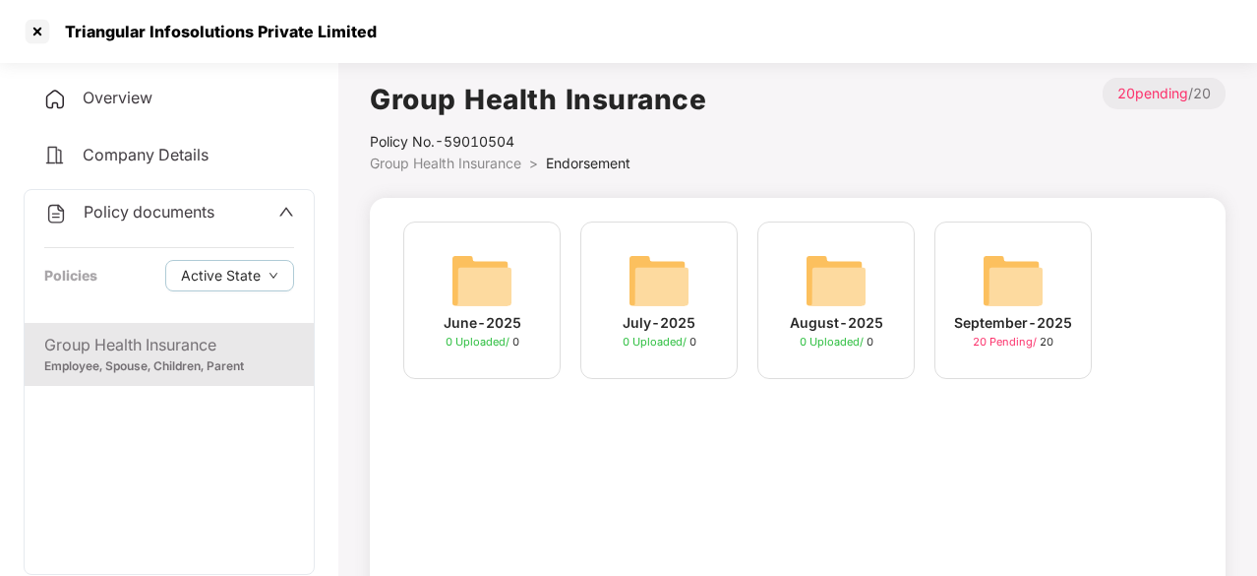
click at [1000, 289] on img at bounding box center [1013, 280] width 63 height 63
click at [147, 349] on div "Group Health Insurance" at bounding box center [169, 345] width 250 height 25
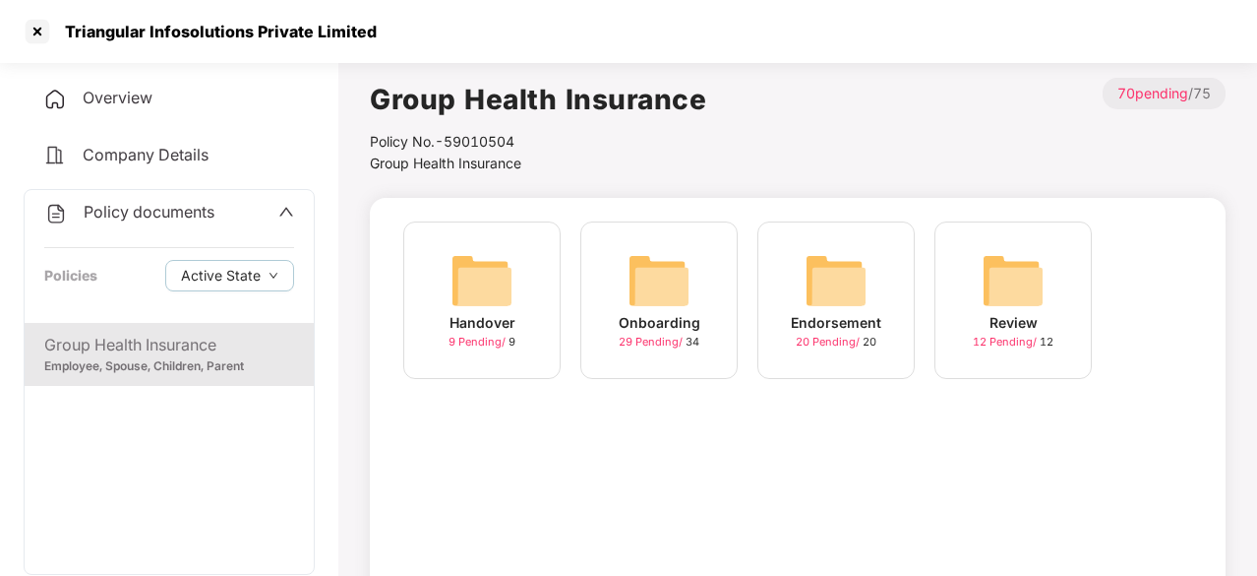
click at [488, 290] on img at bounding box center [482, 280] width 63 height 63
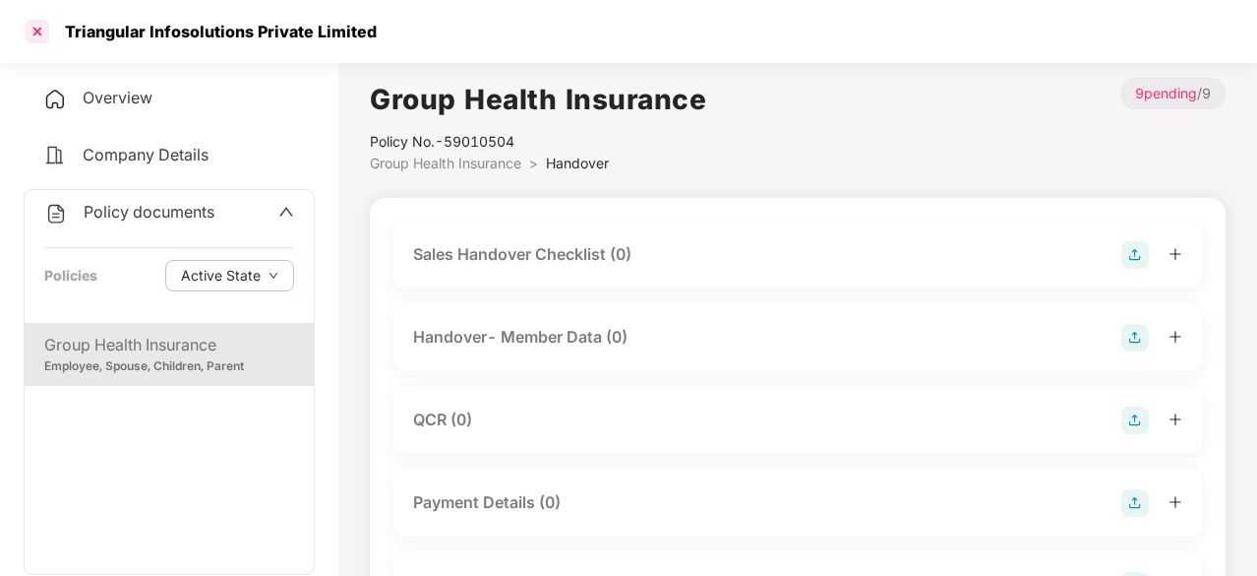
click at [32, 31] on div at bounding box center [37, 31] width 31 height 31
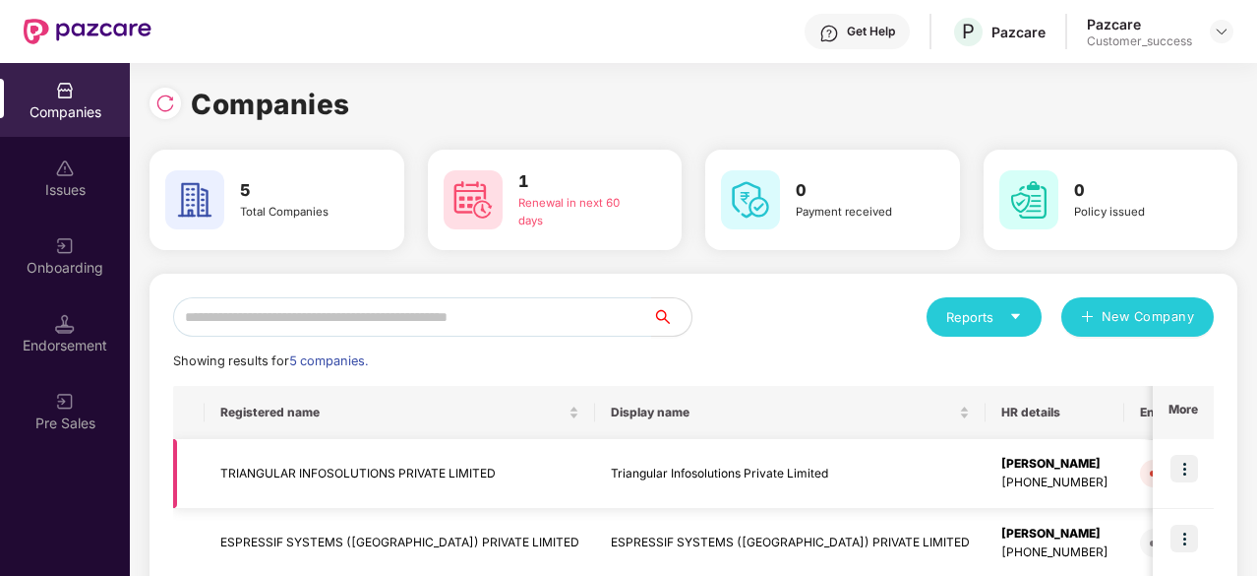
click at [392, 485] on td "TRIANGULAR INFOSOLUTIONS PRIVATE LIMITED" at bounding box center [400, 474] width 391 height 70
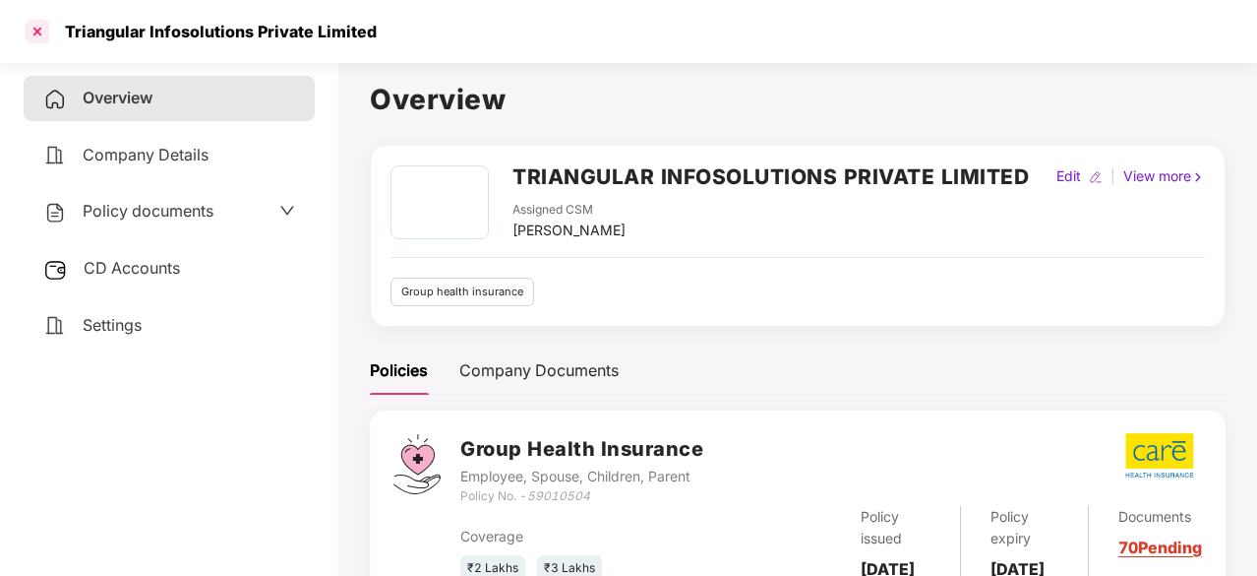
click at [32, 30] on div at bounding box center [37, 31] width 31 height 31
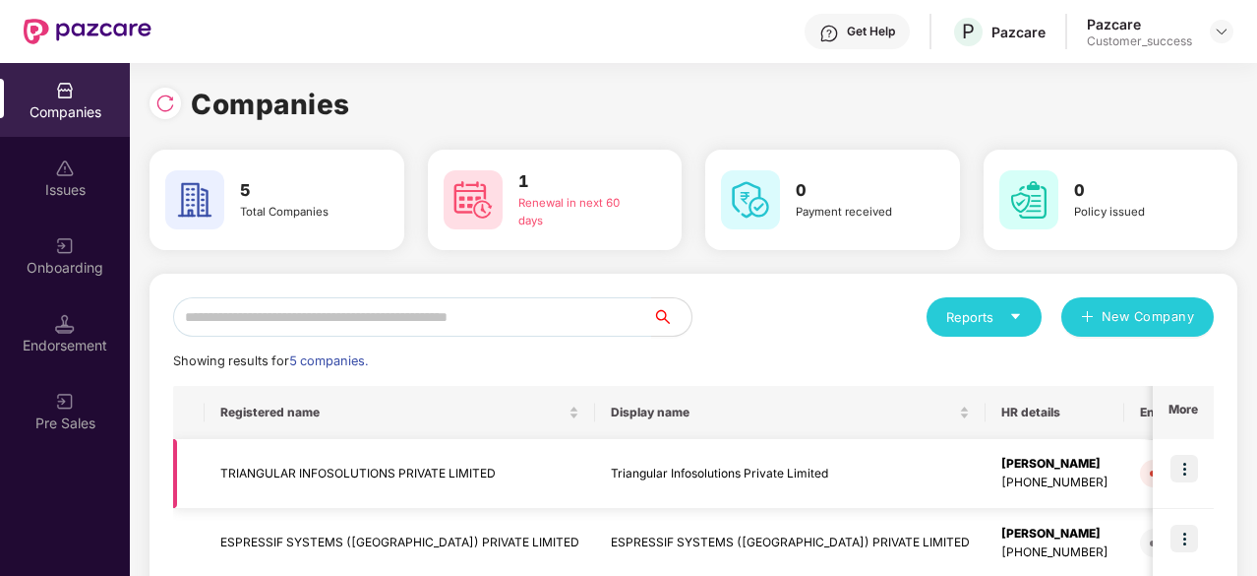
click at [384, 465] on td "TRIANGULAR INFOSOLUTIONS PRIVATE LIMITED" at bounding box center [400, 474] width 391 height 70
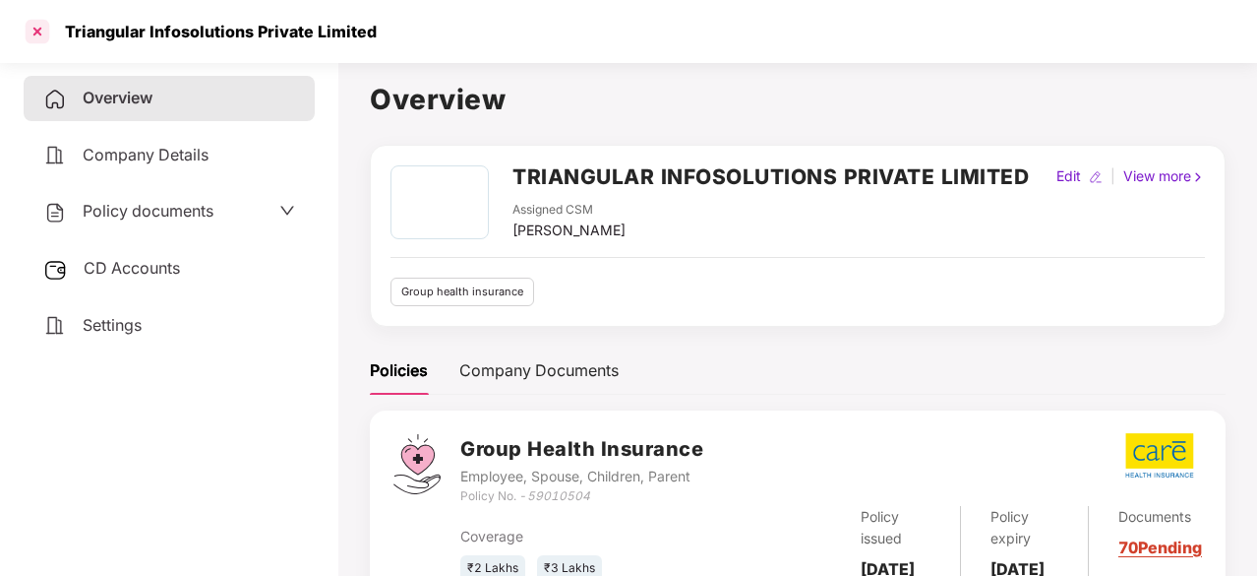
click at [35, 31] on div at bounding box center [37, 31] width 31 height 31
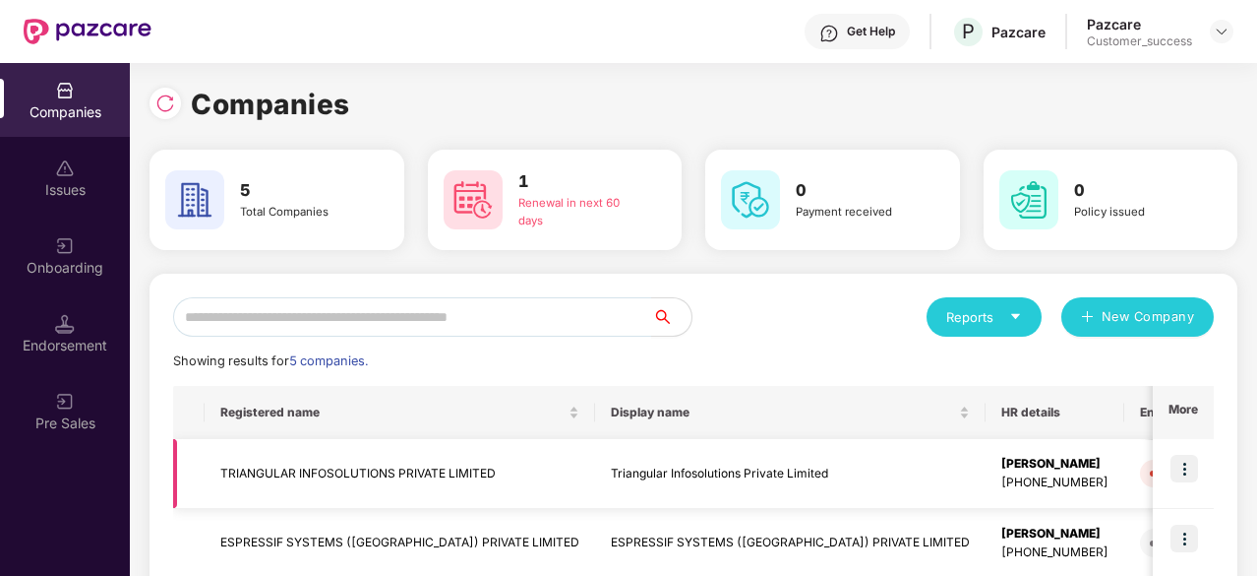
click at [504, 475] on td "TRIANGULAR INFOSOLUTIONS PRIVATE LIMITED" at bounding box center [400, 474] width 391 height 70
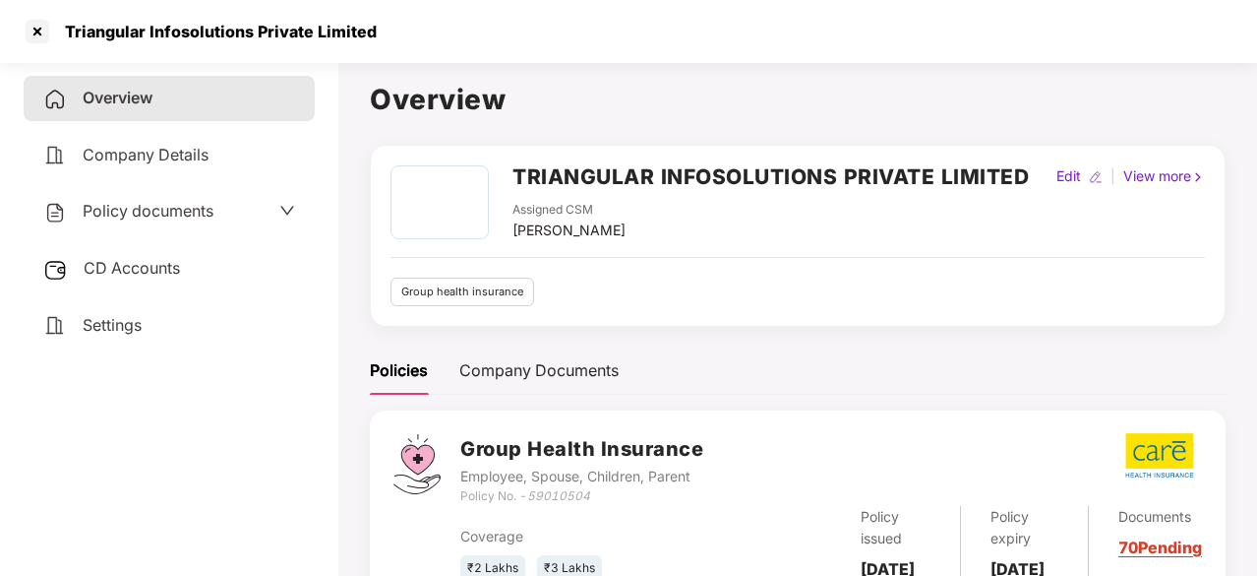
click at [204, 219] on span "Policy documents" at bounding box center [148, 211] width 131 height 20
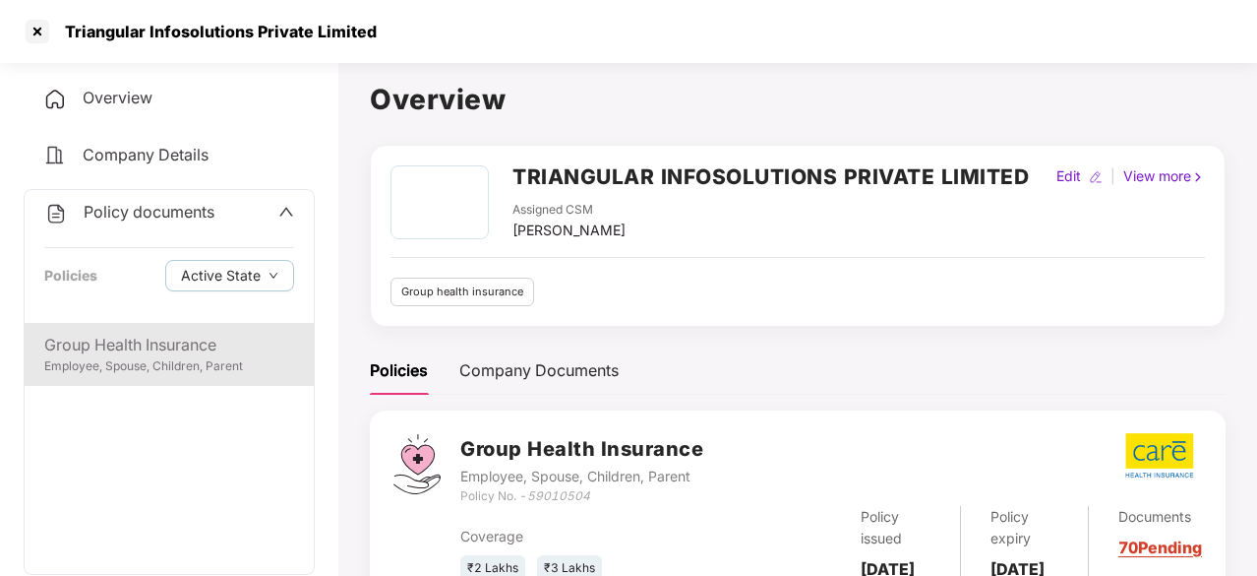
click at [142, 343] on div "Group Health Insurance" at bounding box center [169, 345] width 250 height 25
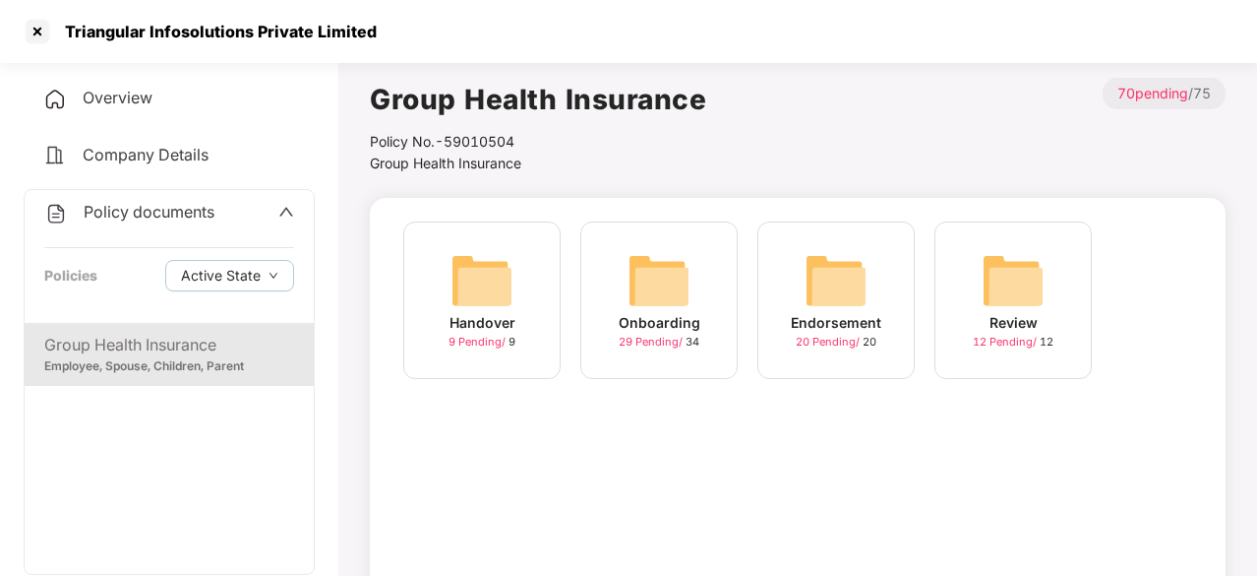
click at [702, 296] on div "Onboarding 29 Pending / 34" at bounding box center [658, 299] width 157 height 157
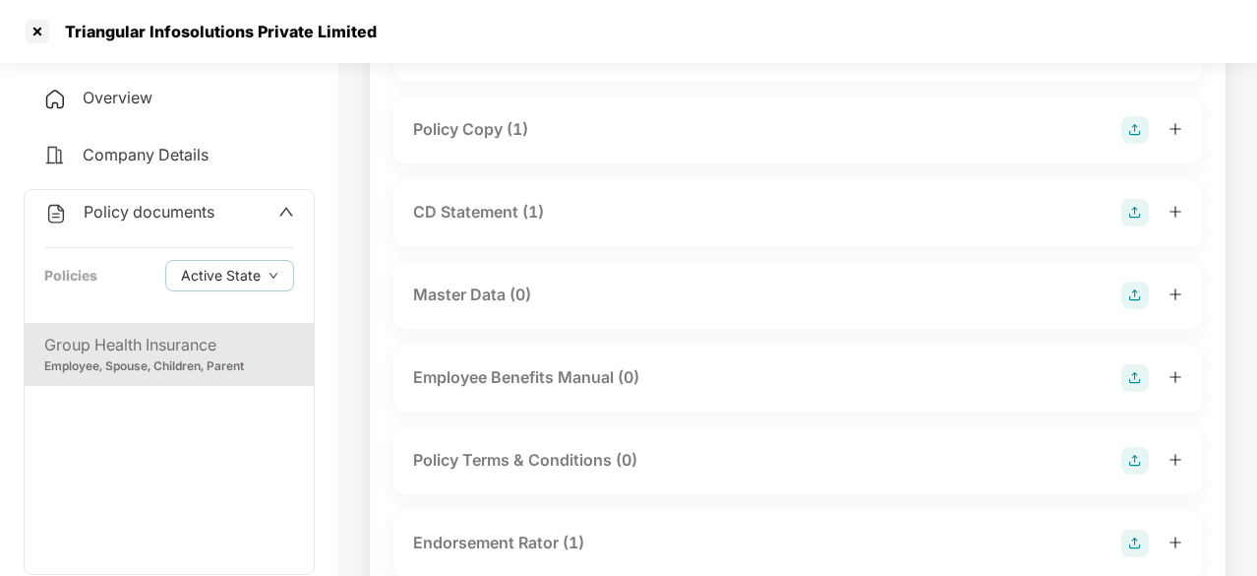
scroll to position [209, 0]
click at [497, 213] on div "CD Statement (1)" at bounding box center [478, 211] width 131 height 25
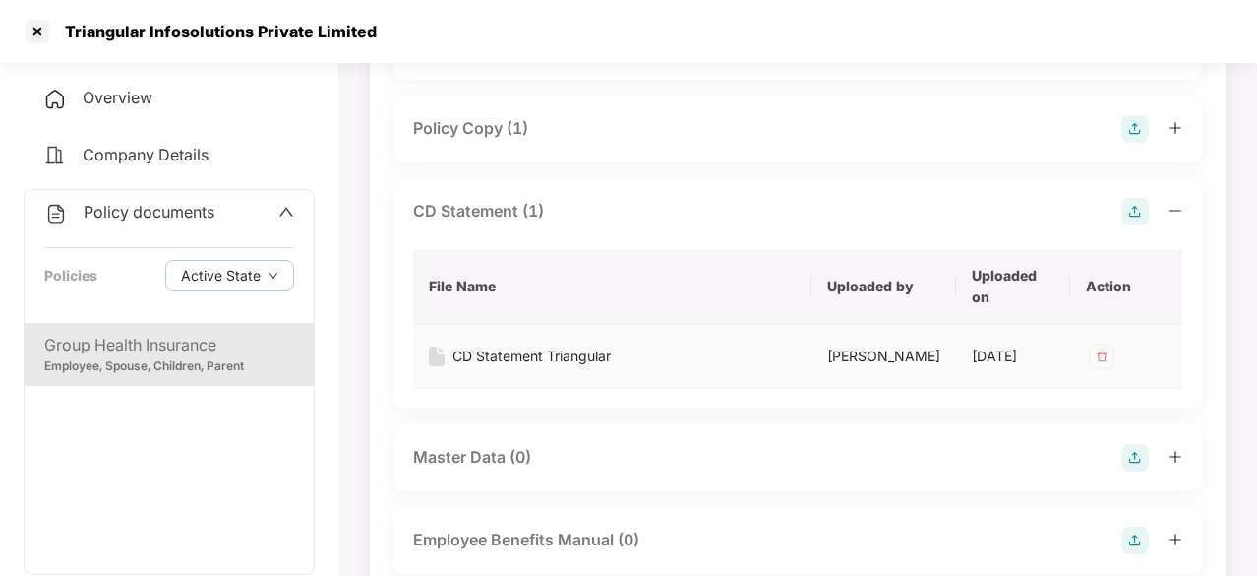
click at [516, 353] on div "CD Statement Triangular" at bounding box center [532, 356] width 158 height 22
click at [493, 127] on div "Policy Copy (1)" at bounding box center [470, 128] width 115 height 25
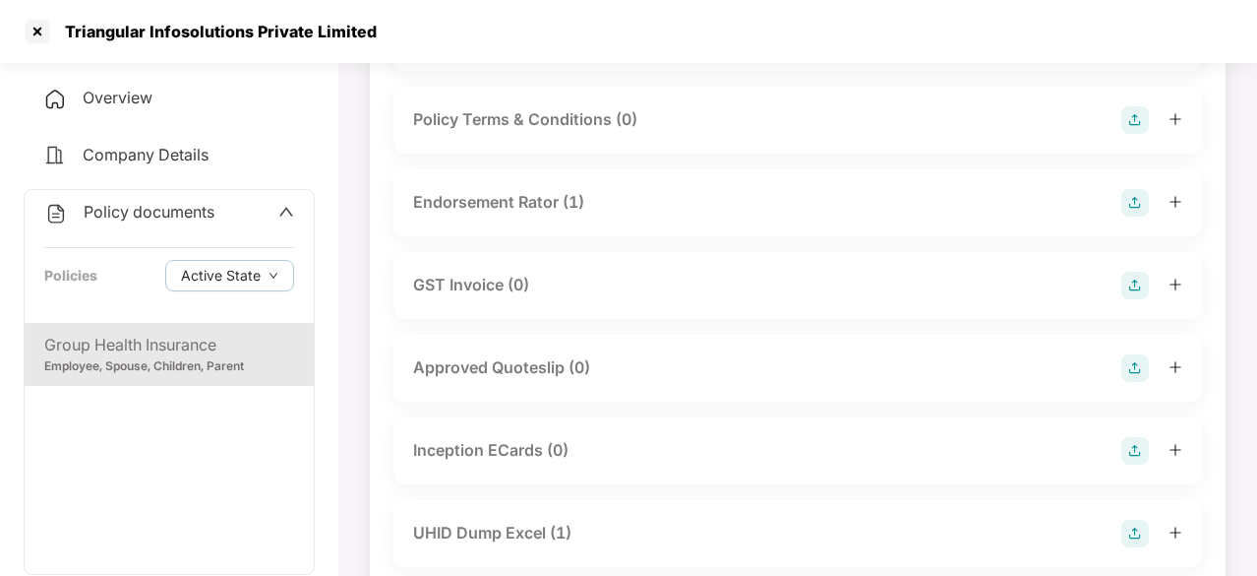
scroll to position [970, 0]
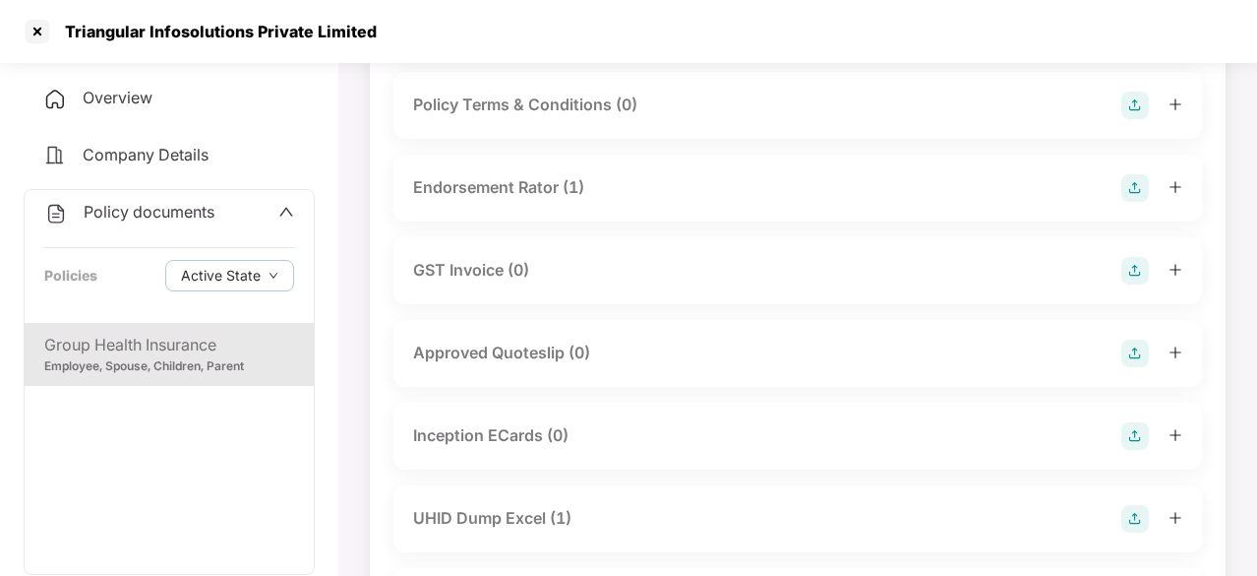
click at [523, 200] on div "Endorsement Rator (1)" at bounding box center [498, 187] width 171 height 25
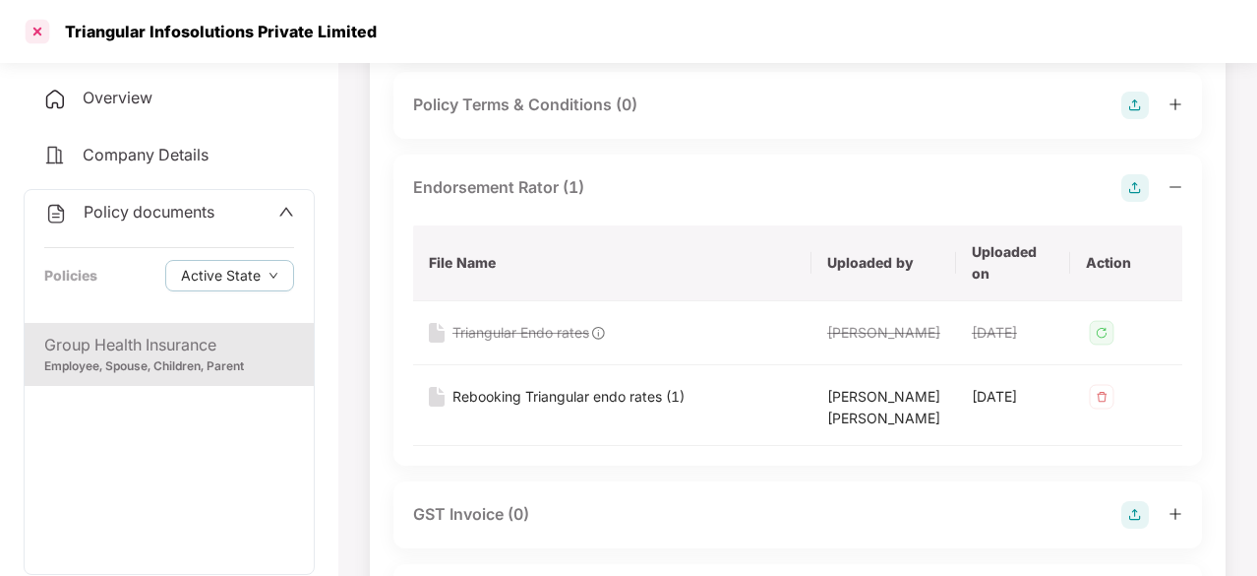
click at [34, 35] on div at bounding box center [37, 31] width 31 height 31
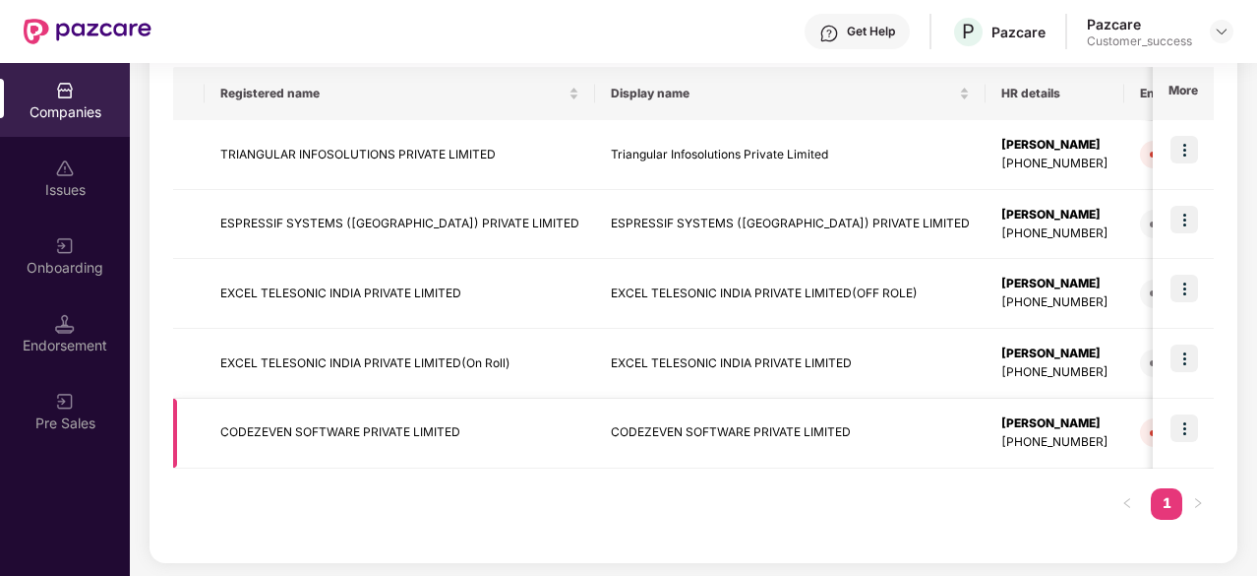
click at [378, 433] on td "CODEZEVEN SOFTWARE PRIVATE LIMITED" at bounding box center [400, 433] width 391 height 70
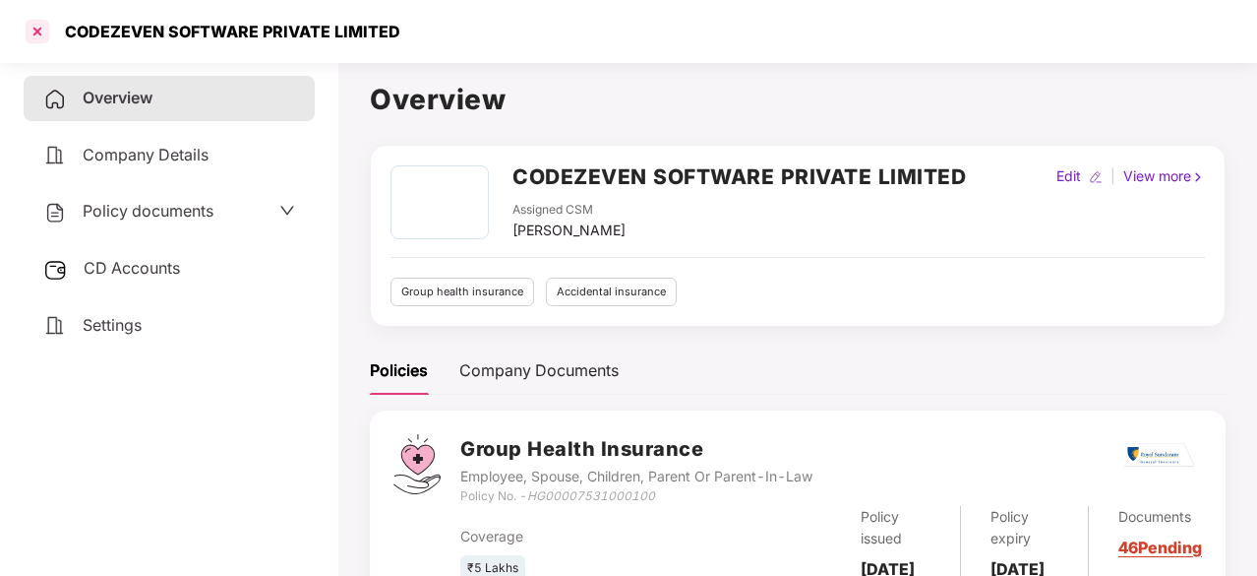
click at [35, 37] on div at bounding box center [37, 31] width 31 height 31
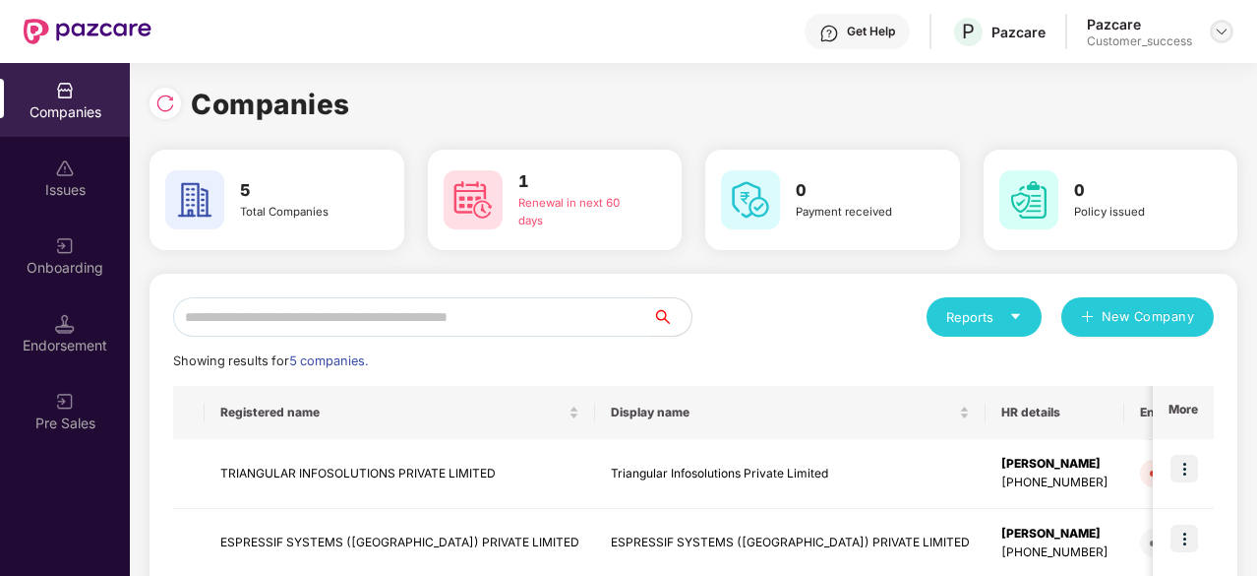
click at [1223, 36] on img at bounding box center [1222, 32] width 16 height 16
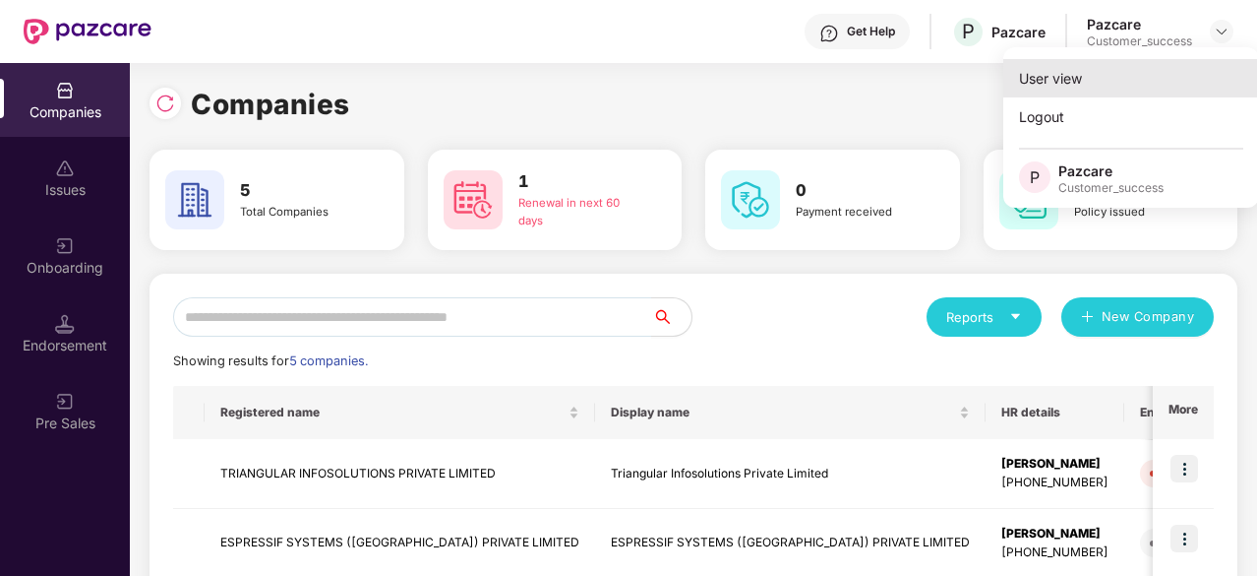
click at [1136, 78] on div "User view" at bounding box center [1132, 78] width 256 height 38
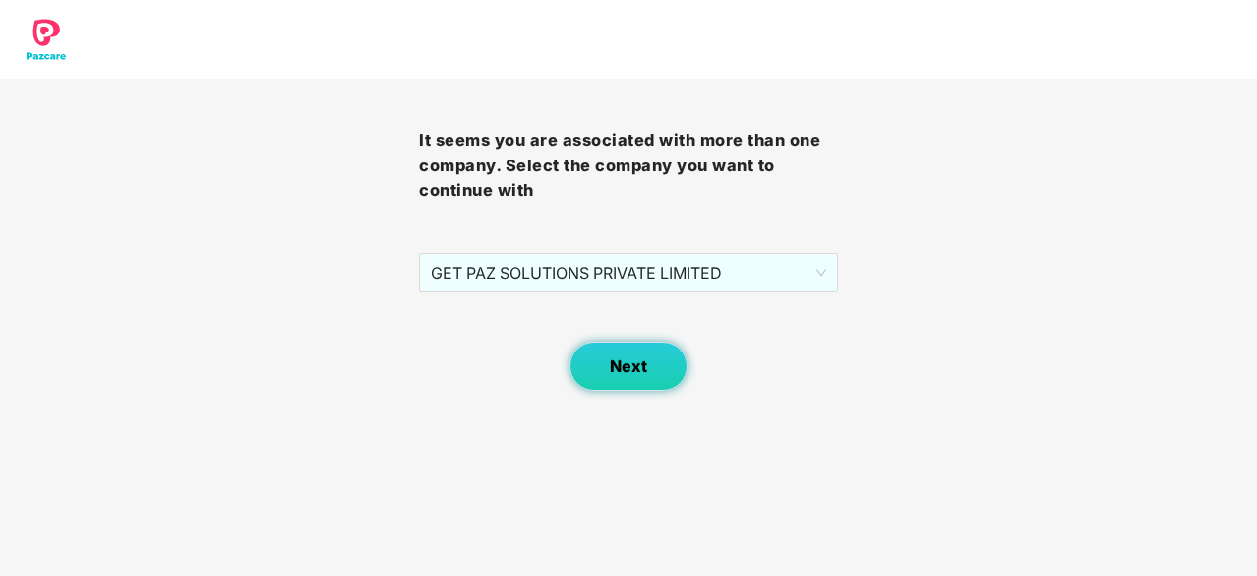
click at [650, 357] on button "Next" at bounding box center [629, 365] width 118 height 49
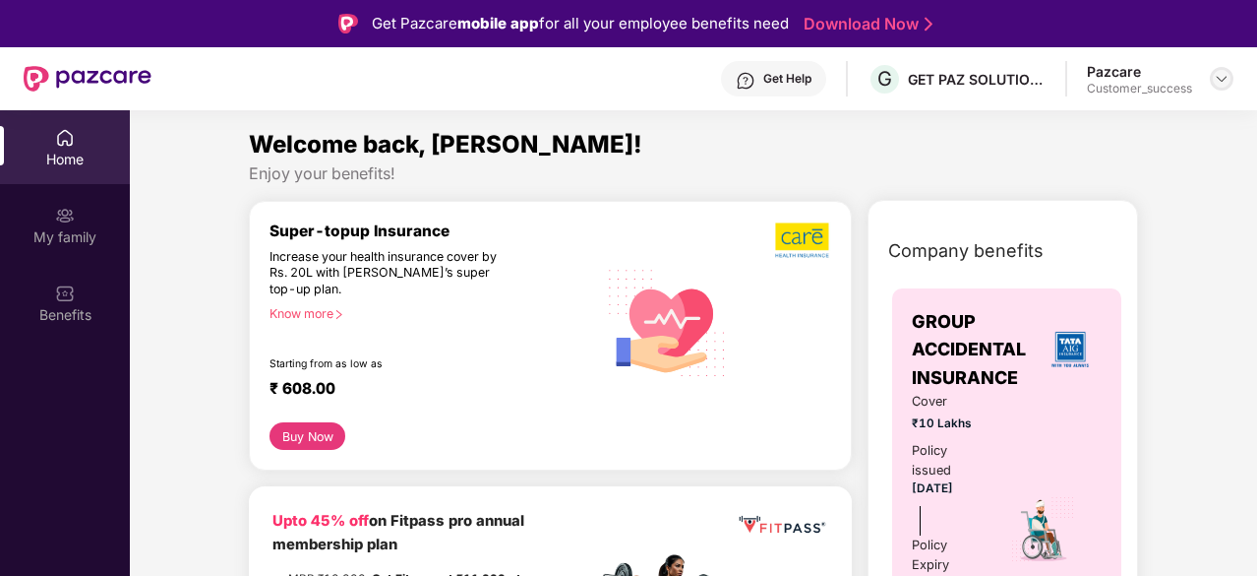
click at [1220, 74] on img at bounding box center [1222, 79] width 16 height 16
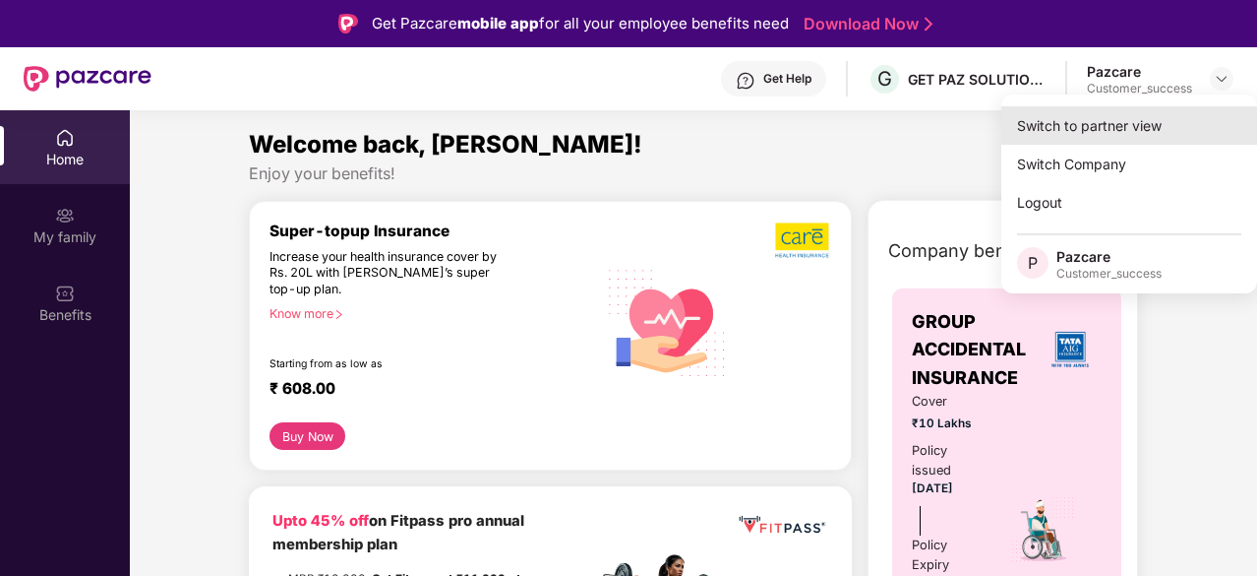
click at [1110, 129] on div "Switch to partner view" at bounding box center [1130, 125] width 256 height 38
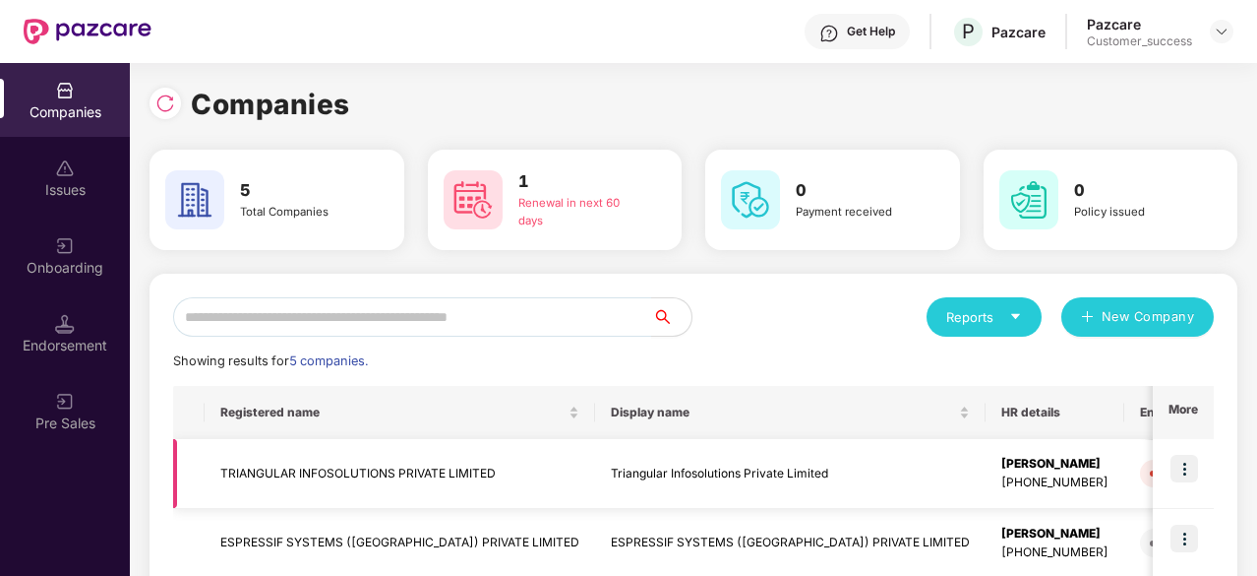
click at [427, 471] on td "TRIANGULAR INFOSOLUTIONS PRIVATE LIMITED" at bounding box center [400, 474] width 391 height 70
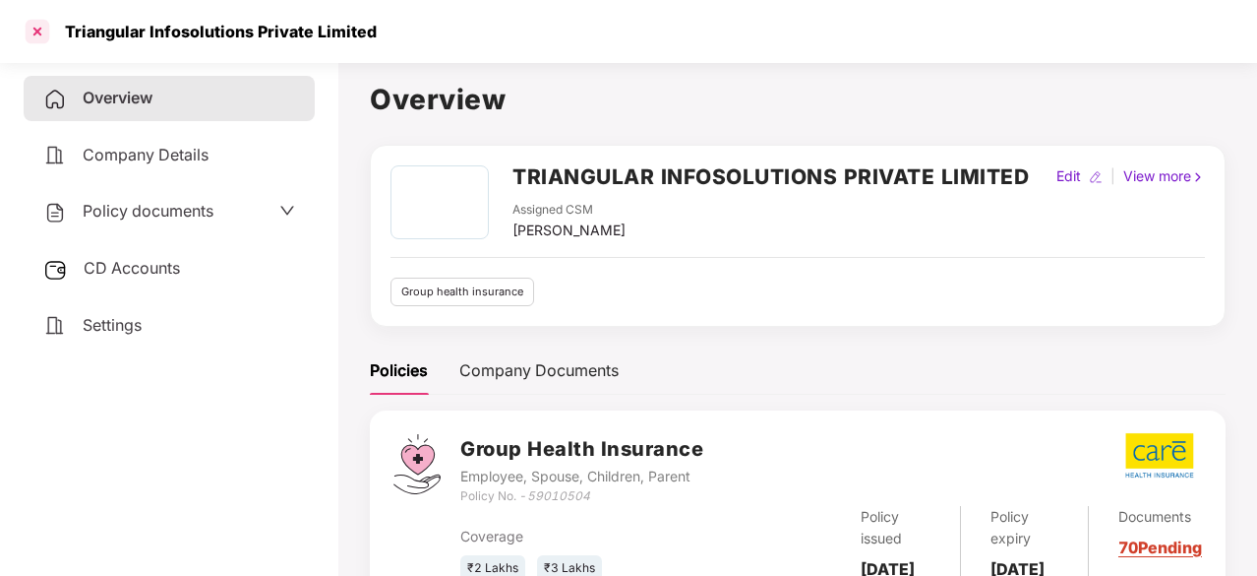
click at [29, 36] on div at bounding box center [37, 31] width 31 height 31
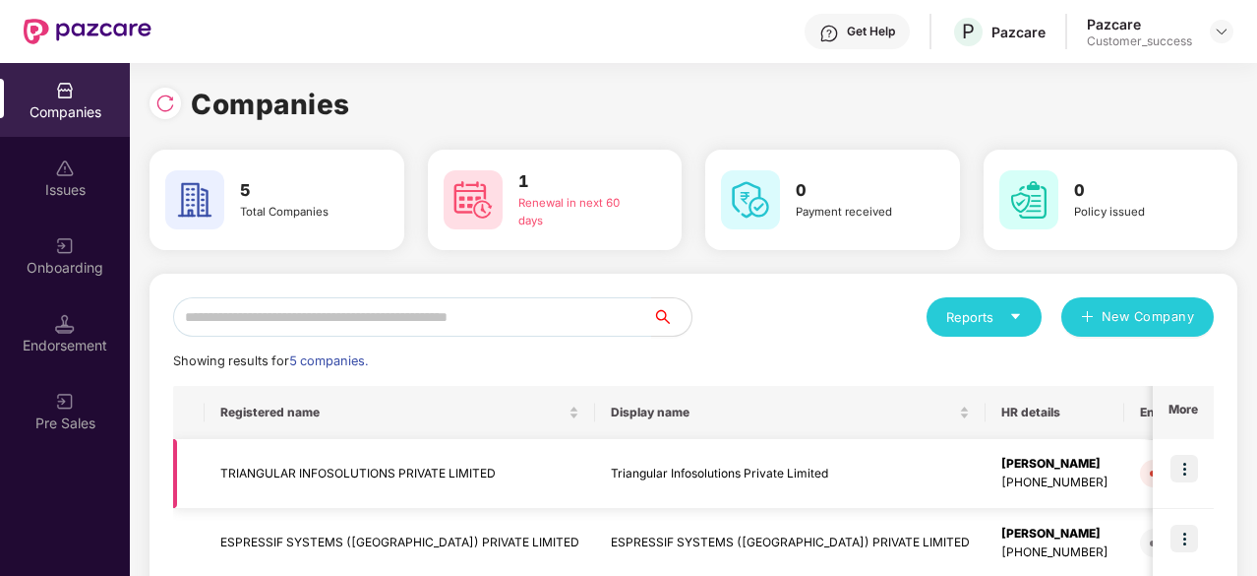
click at [1185, 470] on img at bounding box center [1185, 469] width 28 height 28
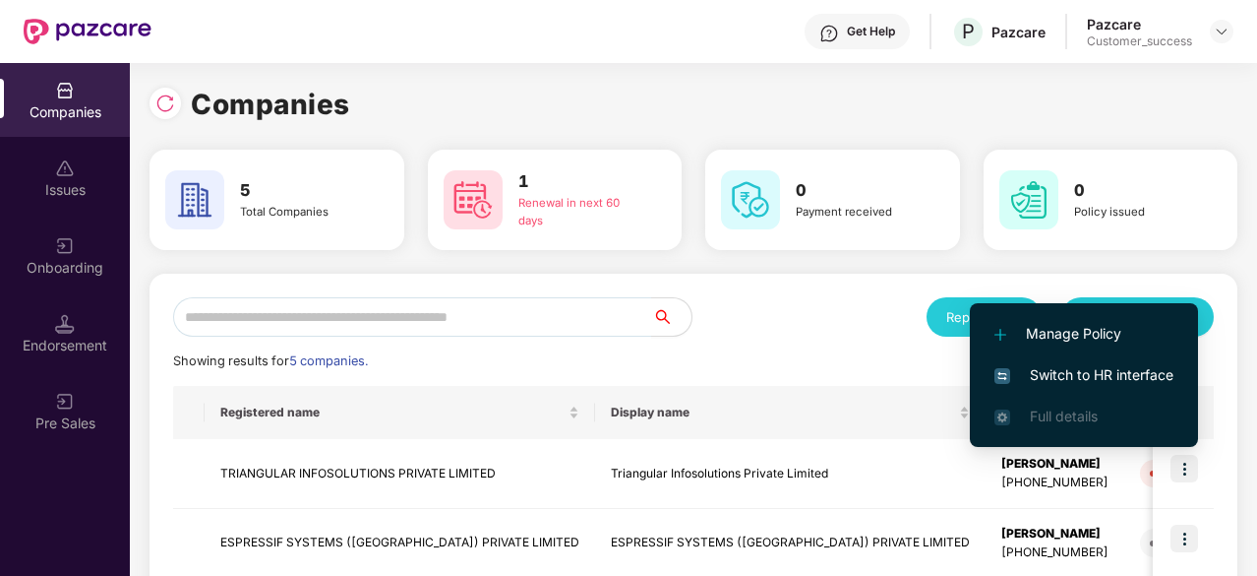
click at [1086, 365] on span "Switch to HR interface" at bounding box center [1084, 375] width 179 height 22
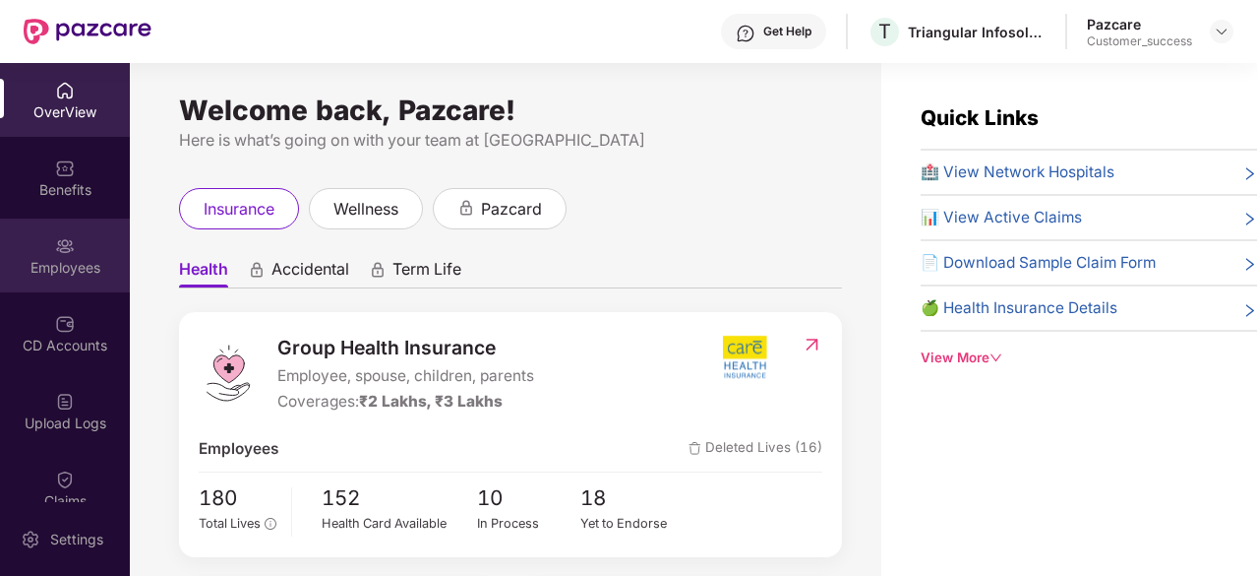
click at [68, 239] on img at bounding box center [65, 246] width 20 height 20
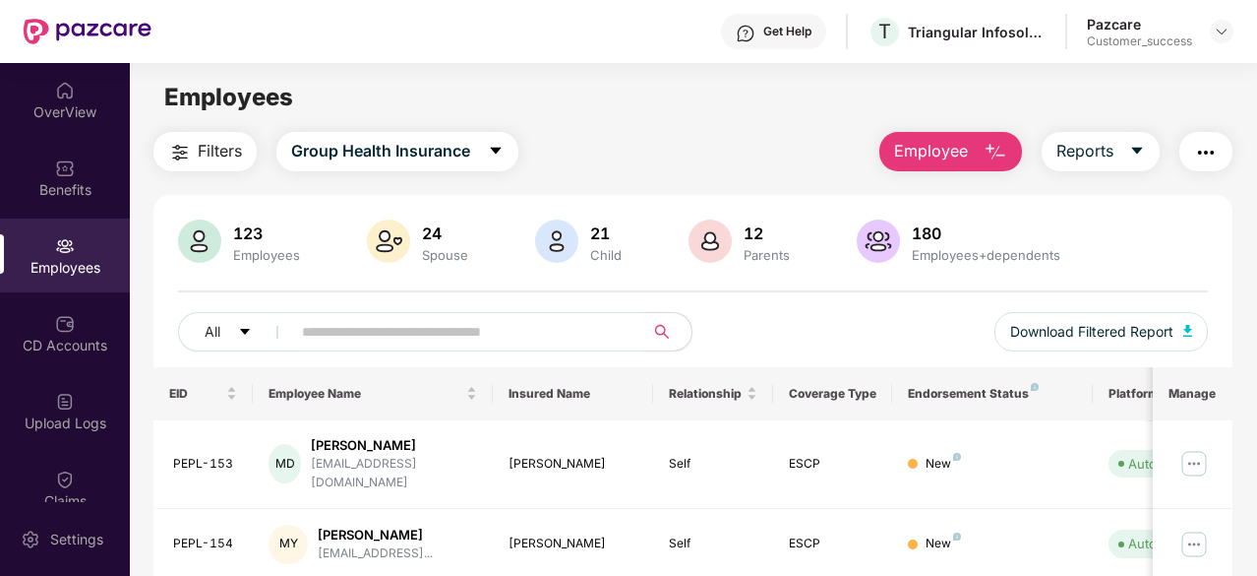
click at [332, 338] on input "text" at bounding box center [460, 332] width 316 height 30
paste input "*******"
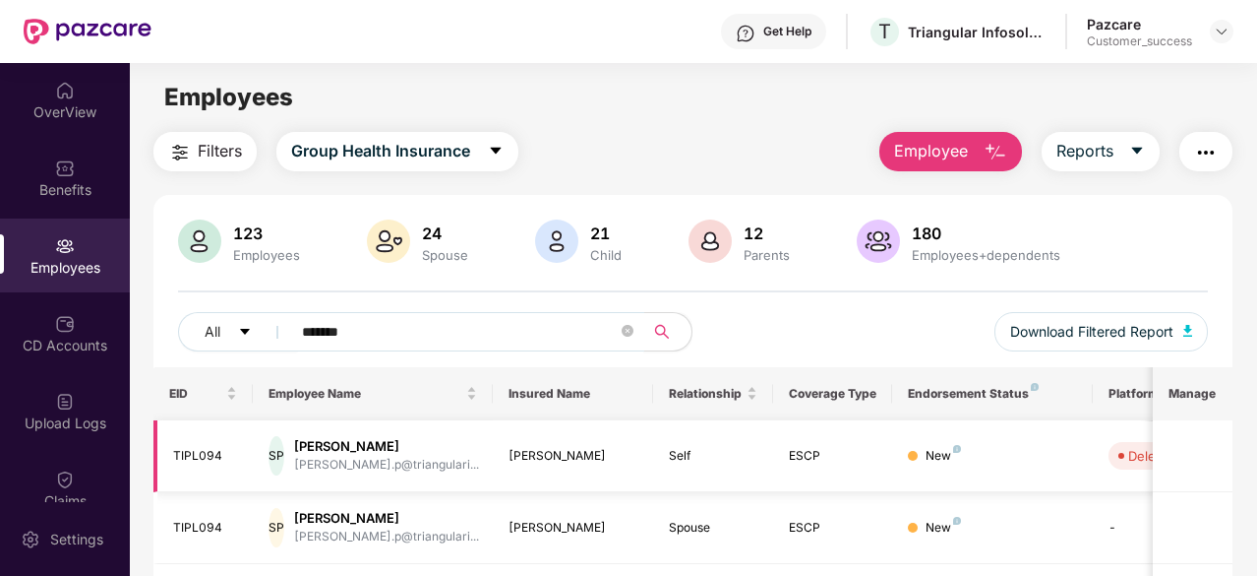
type input "*******"
click at [354, 448] on div "Shashank Purohit" at bounding box center [386, 446] width 185 height 19
drag, startPoint x: 294, startPoint y: 454, endPoint x: 175, endPoint y: 456, distance: 119.1
click at [175, 456] on tr "TIPL094 SP Shashank Purohit shashank.p@triangulari... Shashank Purohit Self ESC…" at bounding box center [792, 456] width 1279 height 72
click at [175, 456] on div "TIPL094" at bounding box center [205, 456] width 65 height 19
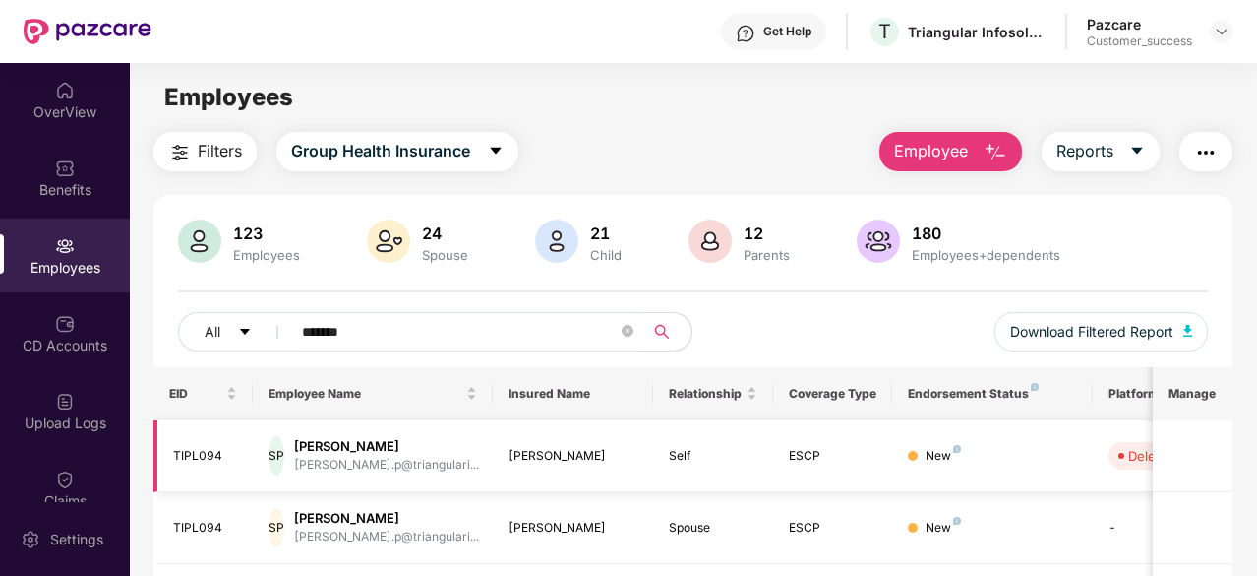
click at [205, 454] on div "TIPL094" at bounding box center [205, 456] width 65 height 19
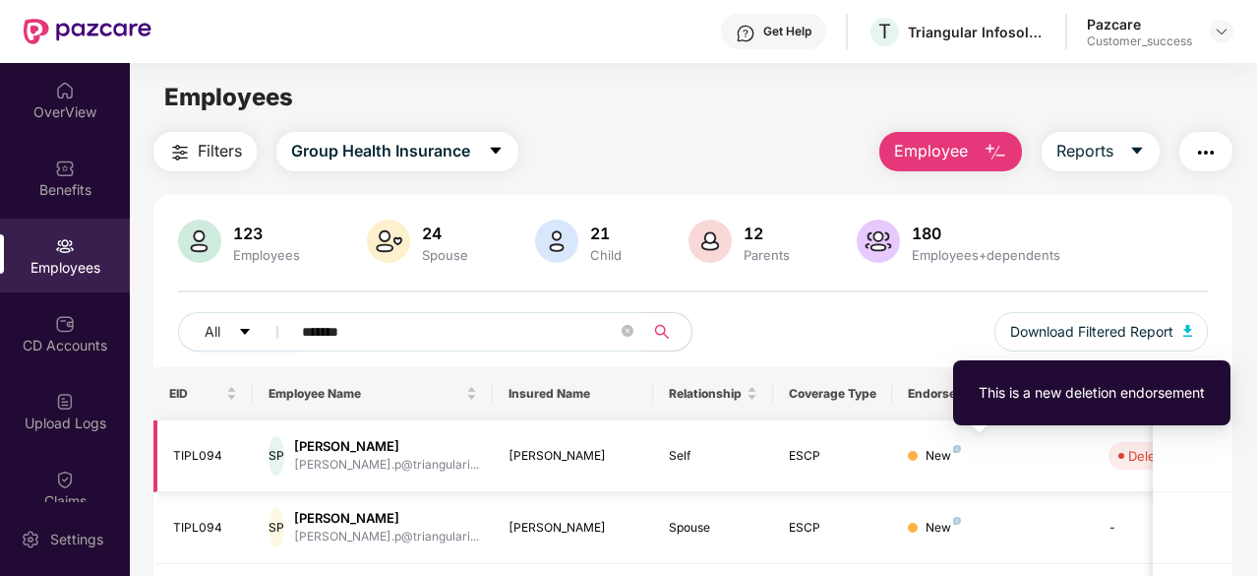
click at [958, 446] on img at bounding box center [957, 449] width 8 height 8
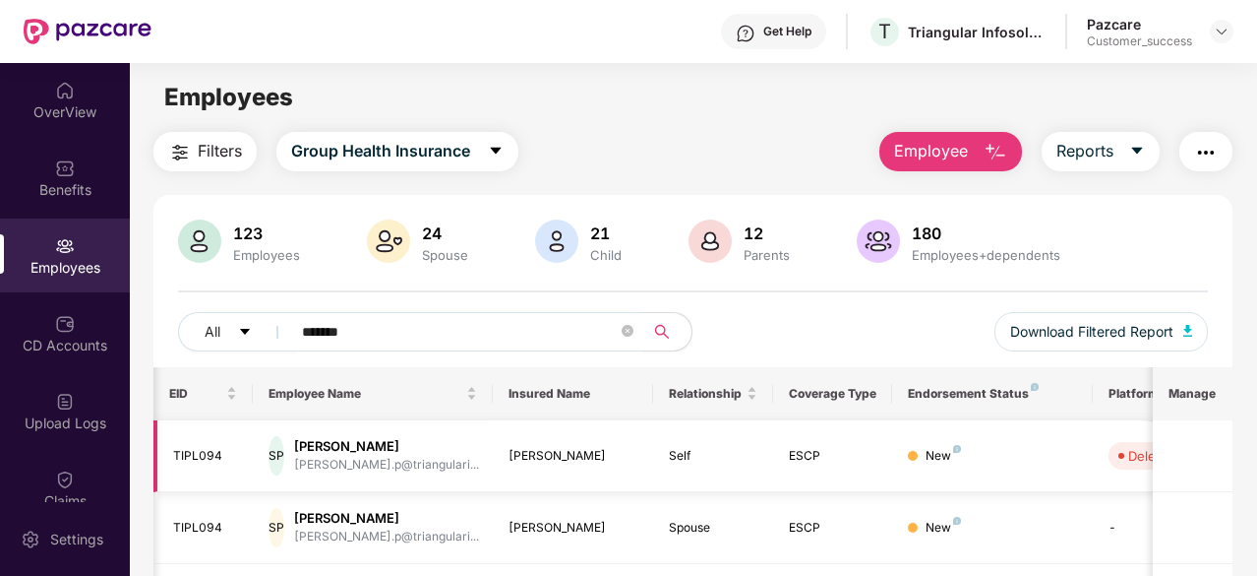
scroll to position [0, 197]
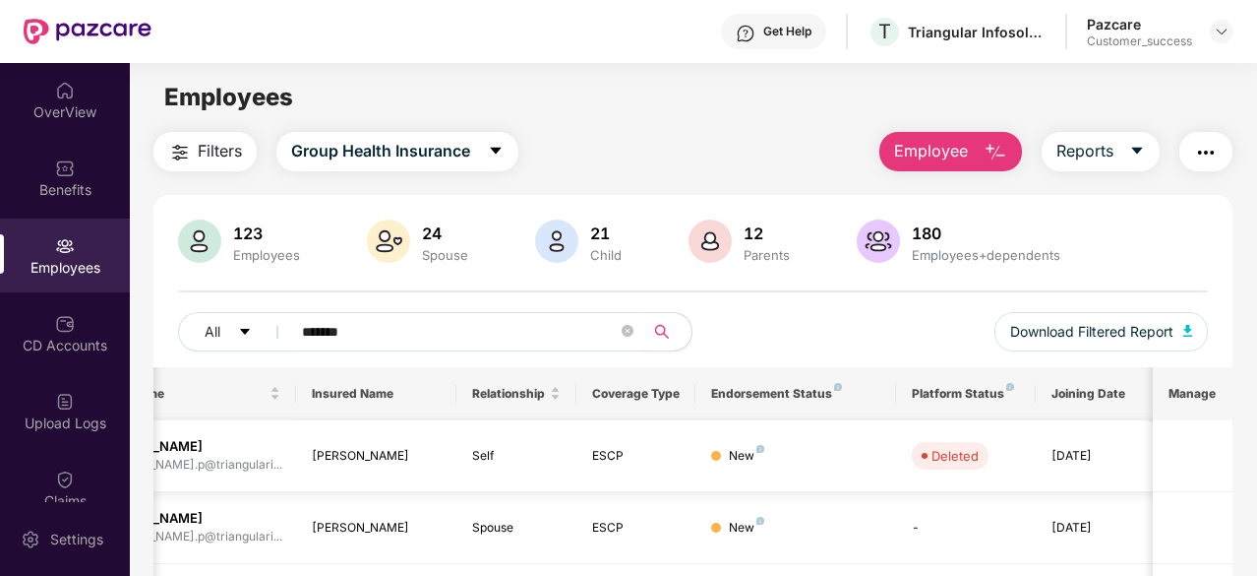
click at [1086, 461] on div "05 June 2023" at bounding box center [1096, 456] width 89 height 19
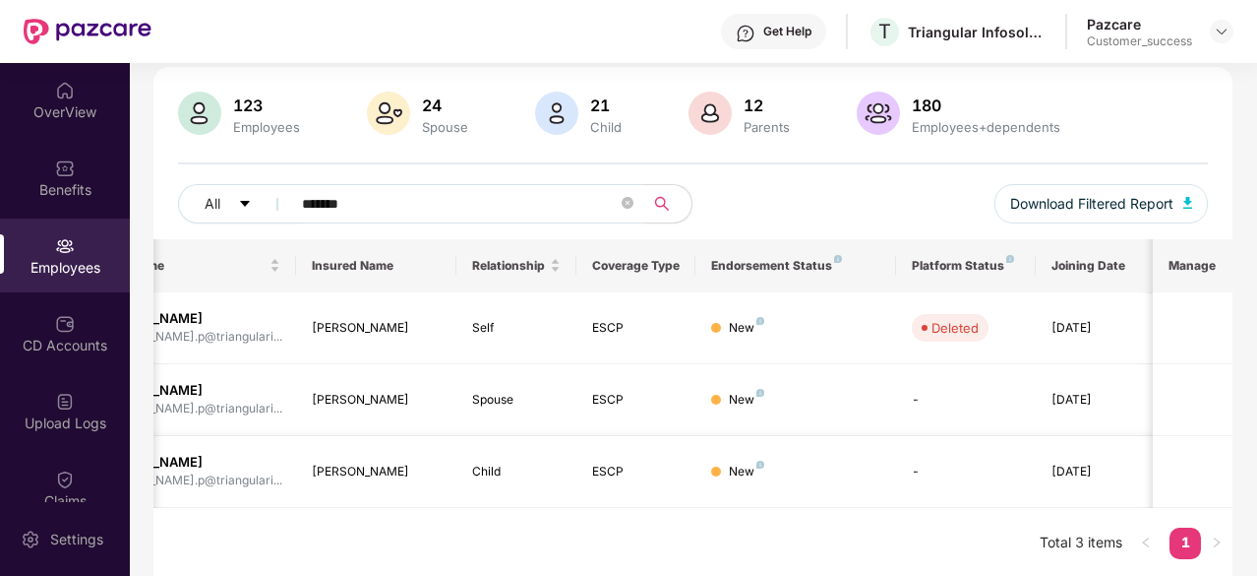
scroll to position [0, 0]
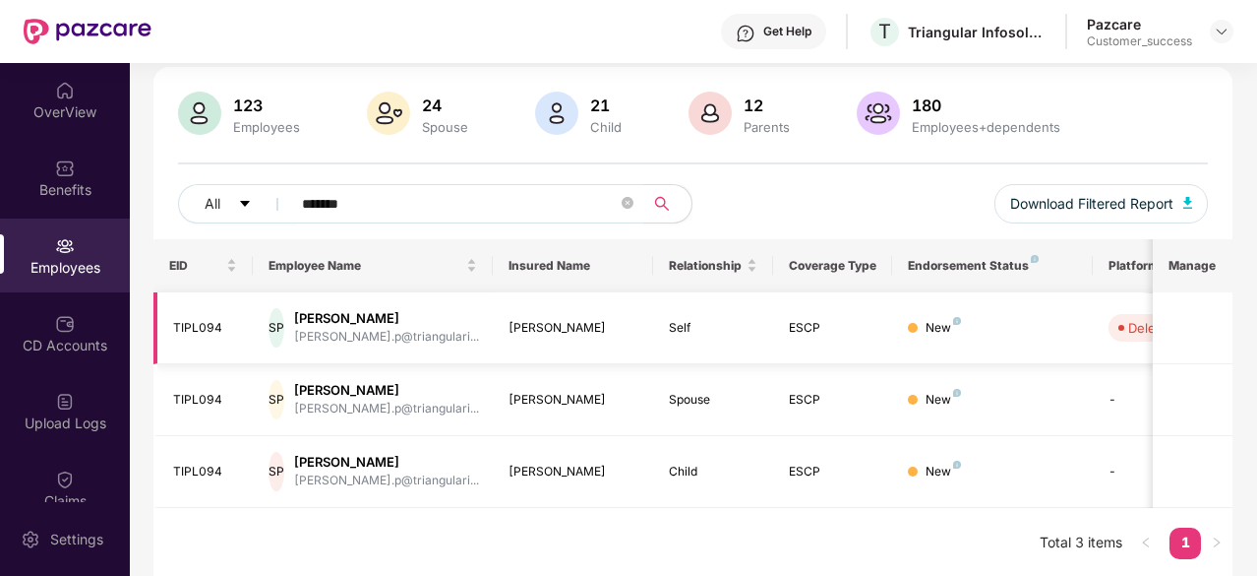
click at [571, 321] on div "Shashank Purohit" at bounding box center [573, 328] width 129 height 19
click at [799, 329] on div "ESCP" at bounding box center [833, 328] width 89 height 19
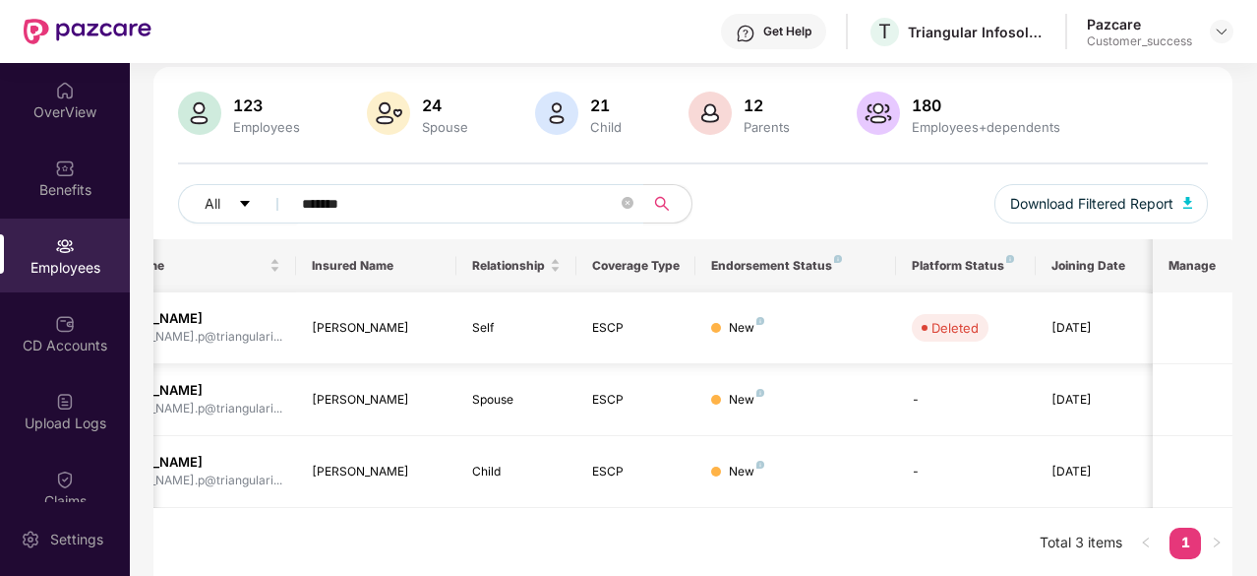
click at [1121, 300] on td "05 June 2023" at bounding box center [1096, 328] width 120 height 72
click at [1127, 200] on span "Download Filtered Report" at bounding box center [1091, 204] width 163 height 22
